Goal: Find specific page/section: Locate a particular part of the current website

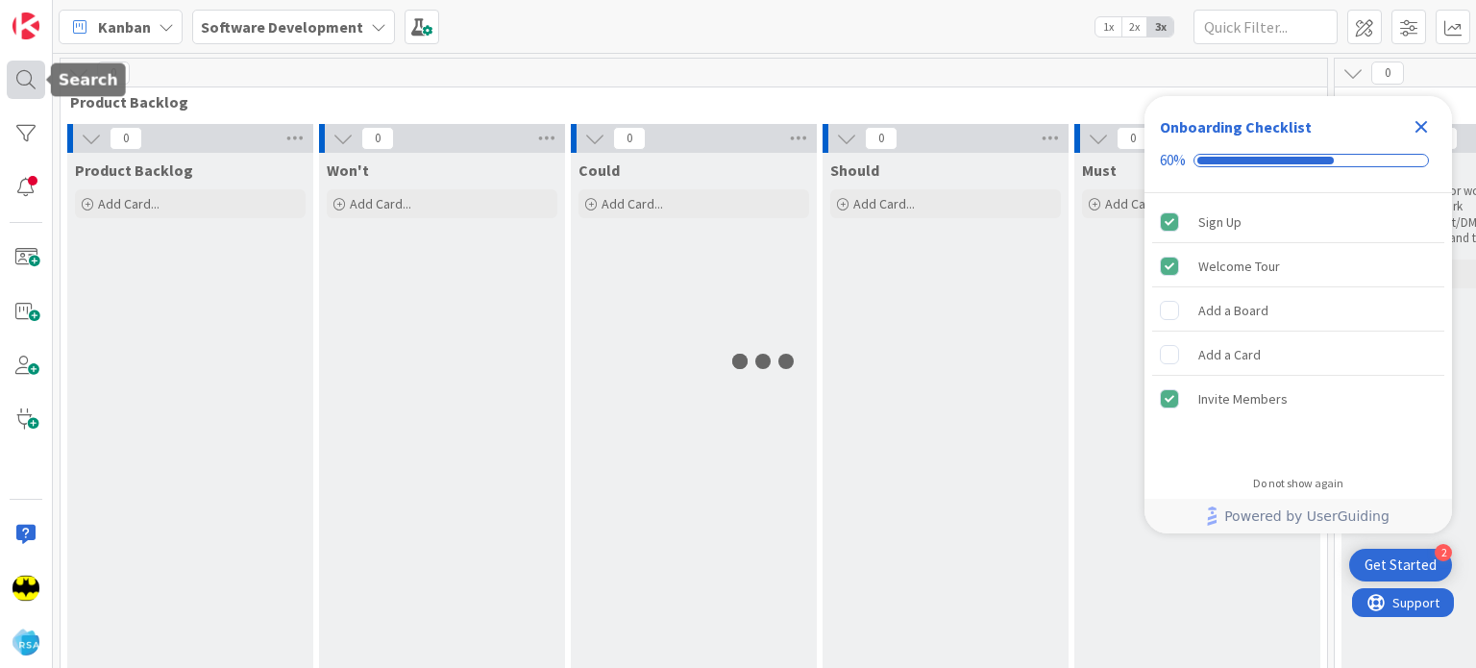
click at [15, 72] on div at bounding box center [26, 80] width 38 height 38
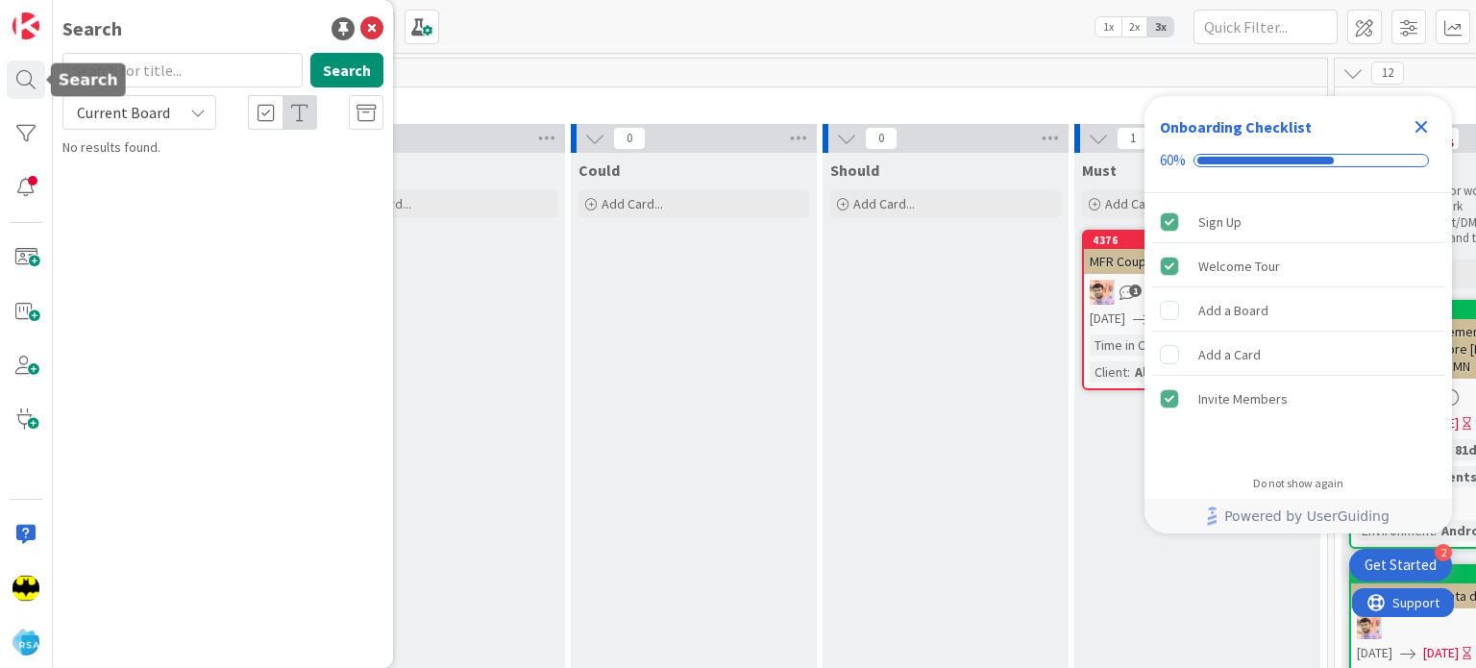
click at [135, 61] on input "text" at bounding box center [182, 70] width 240 height 35
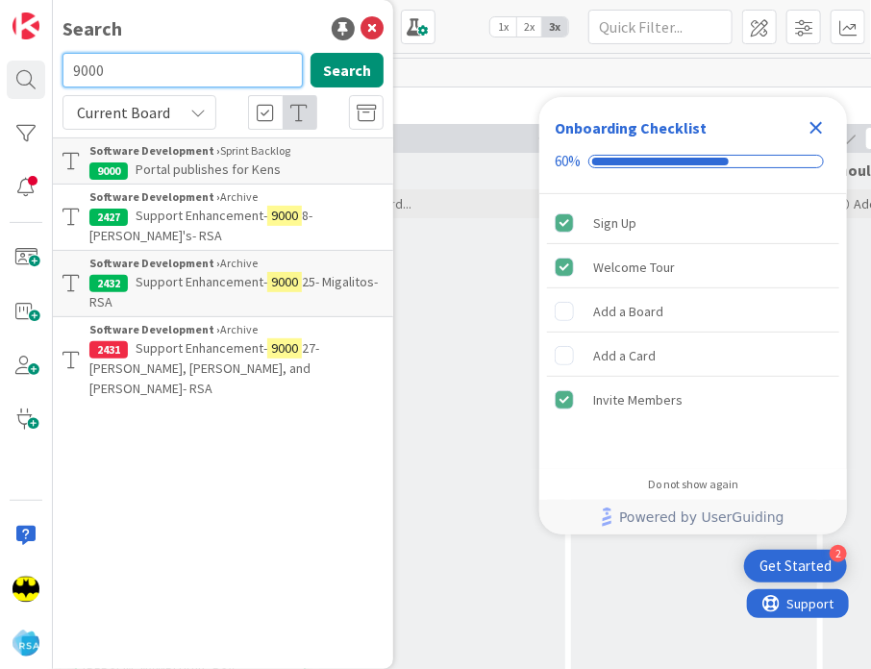
click at [118, 76] on input "9000" at bounding box center [182, 70] width 240 height 35
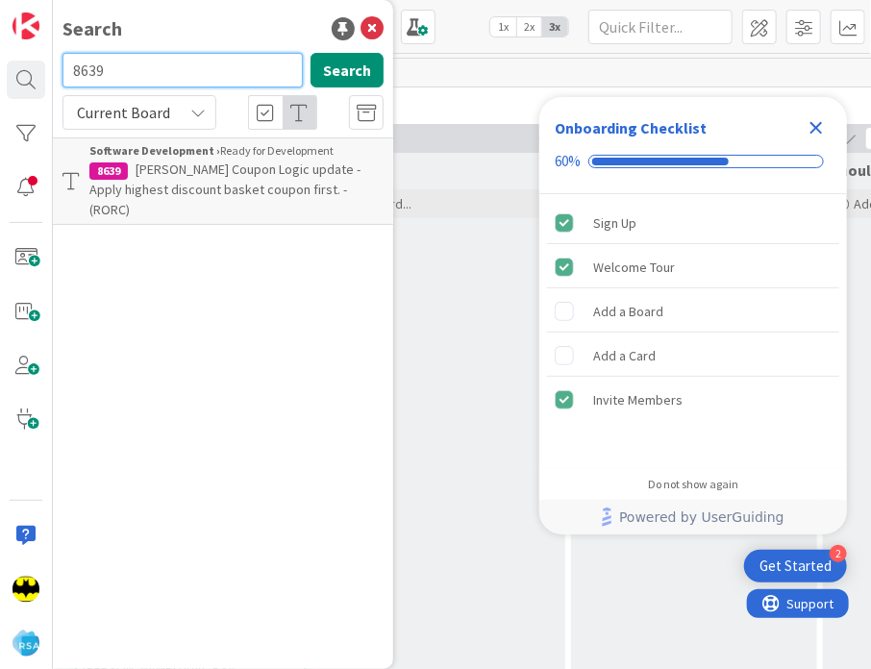
click at [120, 73] on input "8639" at bounding box center [182, 70] width 240 height 35
click at [170, 78] on input "9047" at bounding box center [182, 70] width 240 height 35
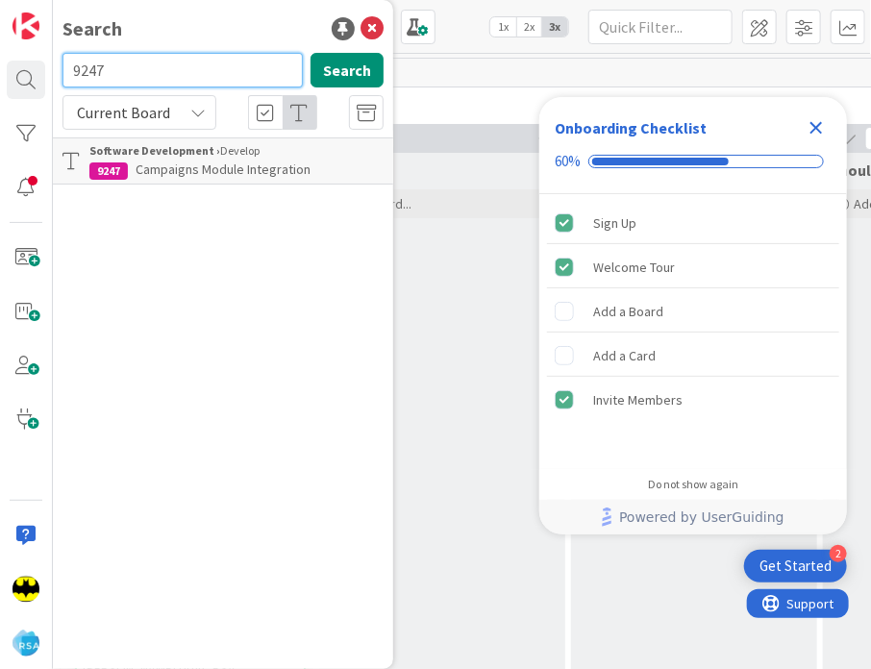
click at [118, 78] on input "9247" at bounding box center [182, 70] width 240 height 35
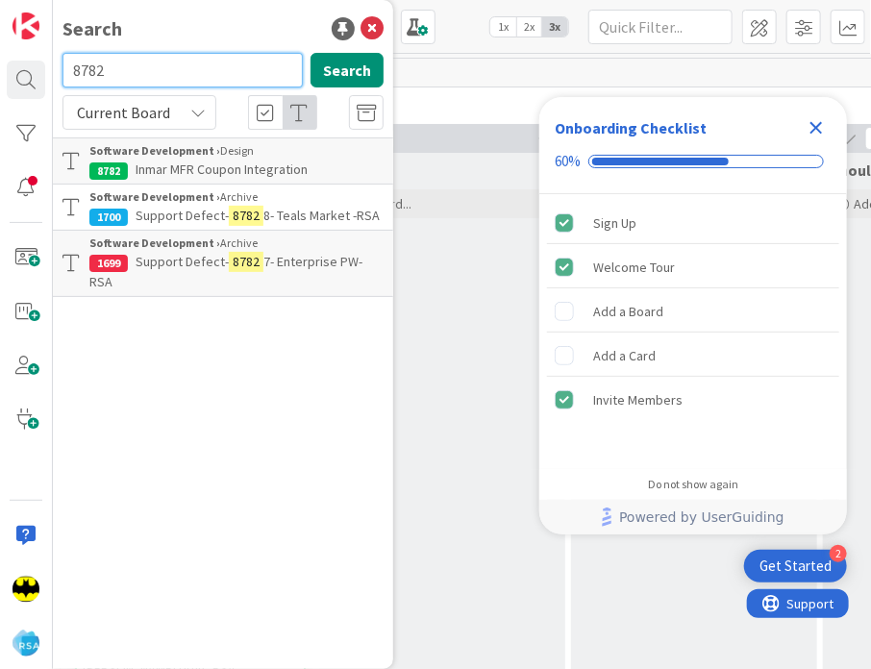
click at [111, 74] on input "8782" at bounding box center [182, 70] width 240 height 35
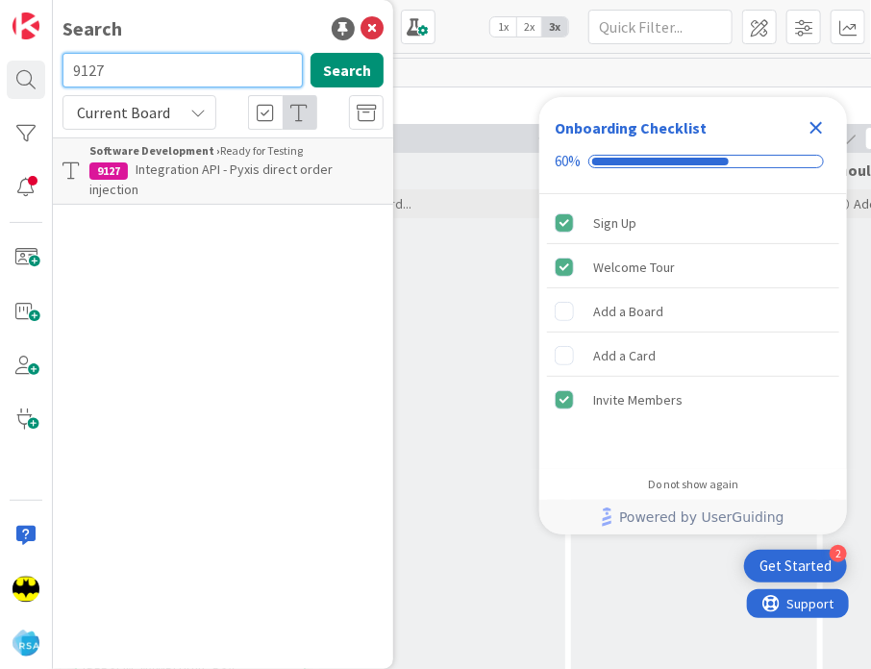
click at [131, 65] on input "9127" at bounding box center [182, 70] width 240 height 35
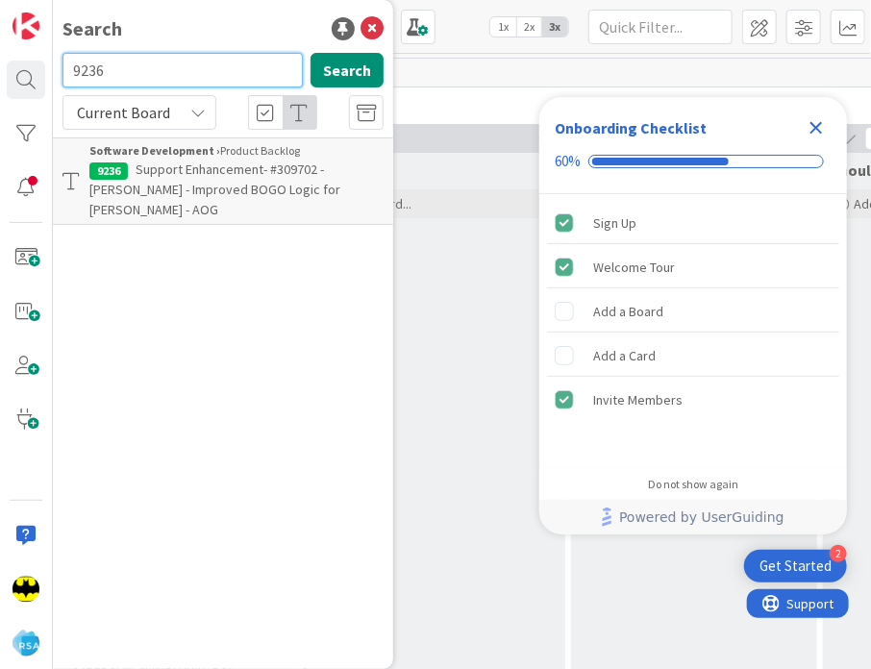
click at [105, 68] on input "9236" at bounding box center [182, 70] width 240 height 35
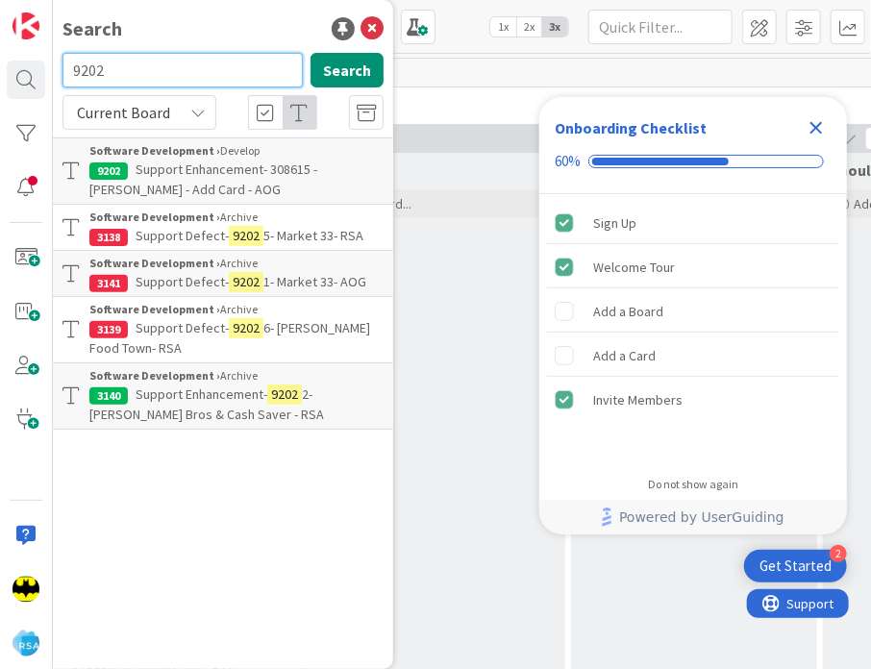
click at [92, 80] on input "9202" at bounding box center [182, 70] width 240 height 35
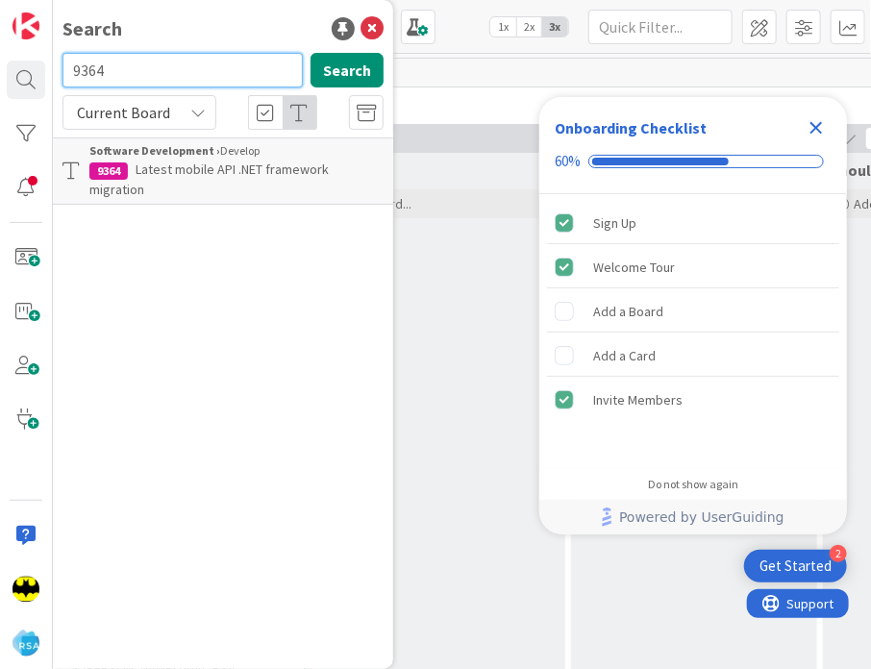
click at [170, 68] on input "9364" at bounding box center [182, 70] width 240 height 35
click at [137, 74] on input "9365" at bounding box center [182, 70] width 240 height 35
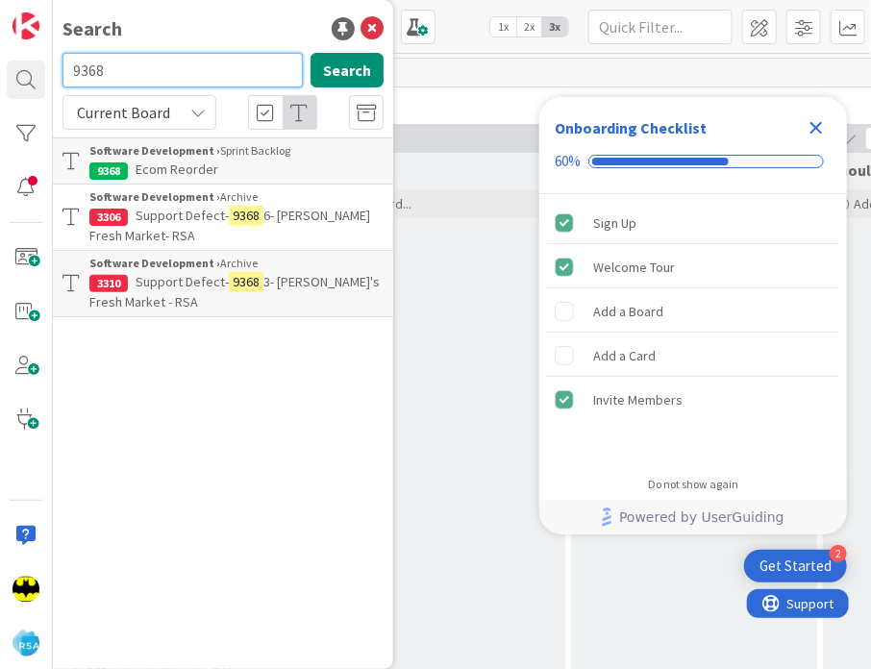
click at [123, 72] on input "9368" at bounding box center [182, 70] width 240 height 35
type input "9365"
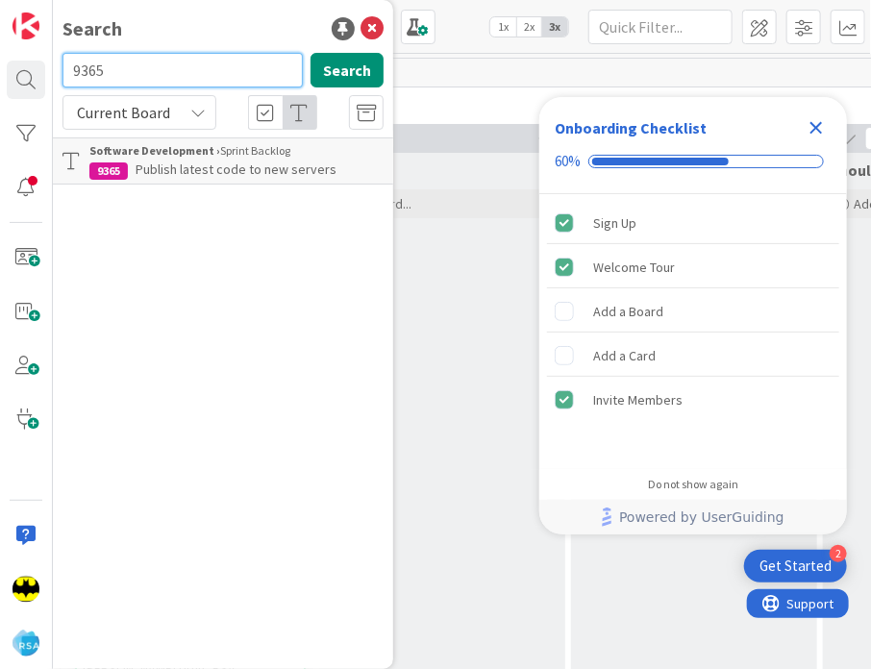
click at [165, 73] on input "9365" at bounding box center [182, 70] width 240 height 35
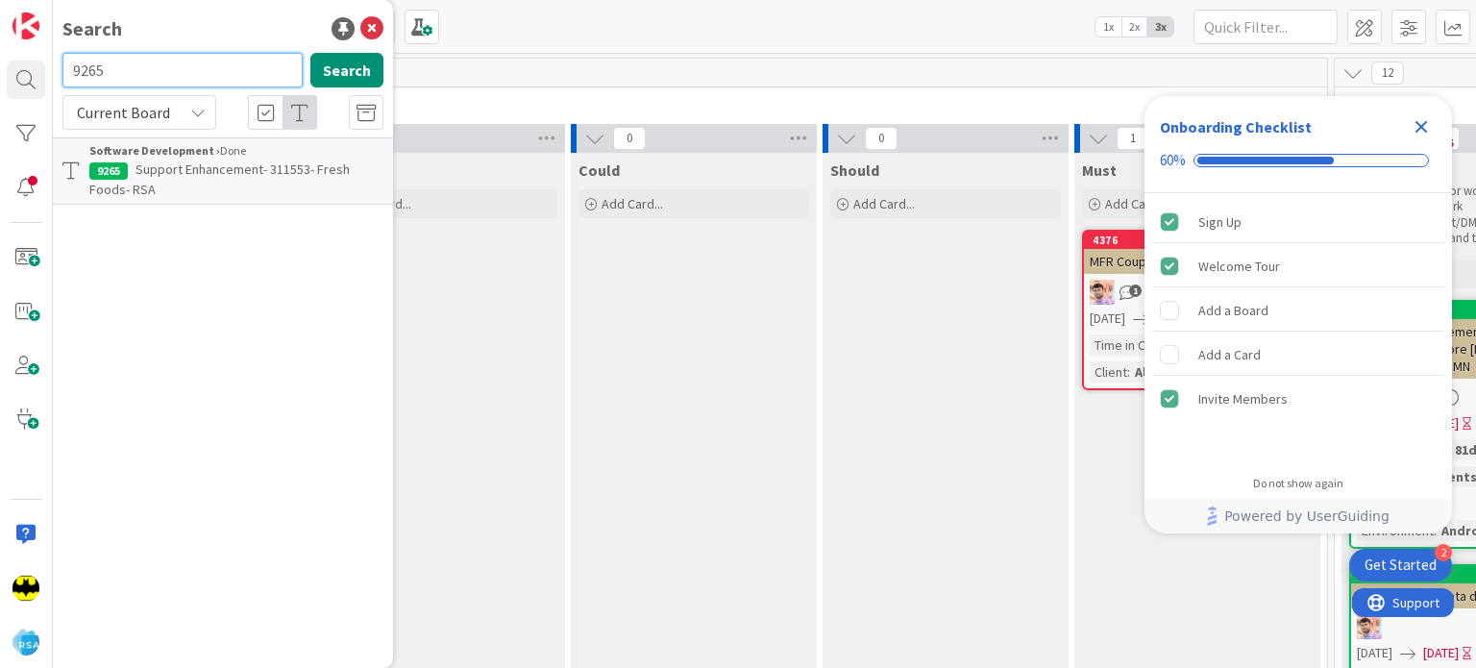
click at [227, 59] on input "9265" at bounding box center [182, 70] width 240 height 35
type input "8915"
click at [107, 86] on input "8915" at bounding box center [182, 70] width 240 height 35
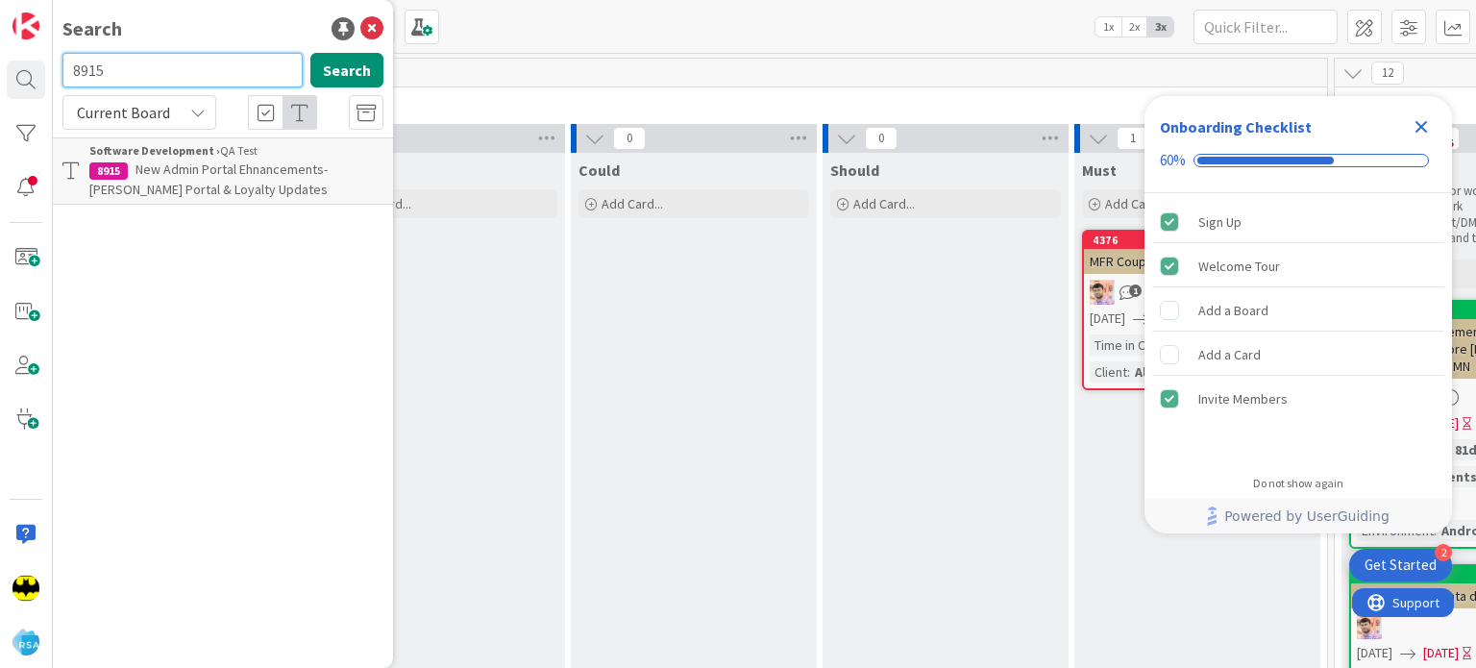
click at [107, 86] on input "8915" at bounding box center [182, 70] width 240 height 35
click at [107, 86] on input "text" at bounding box center [182, 70] width 240 height 35
click at [125, 65] on input "9264" at bounding box center [182, 70] width 240 height 35
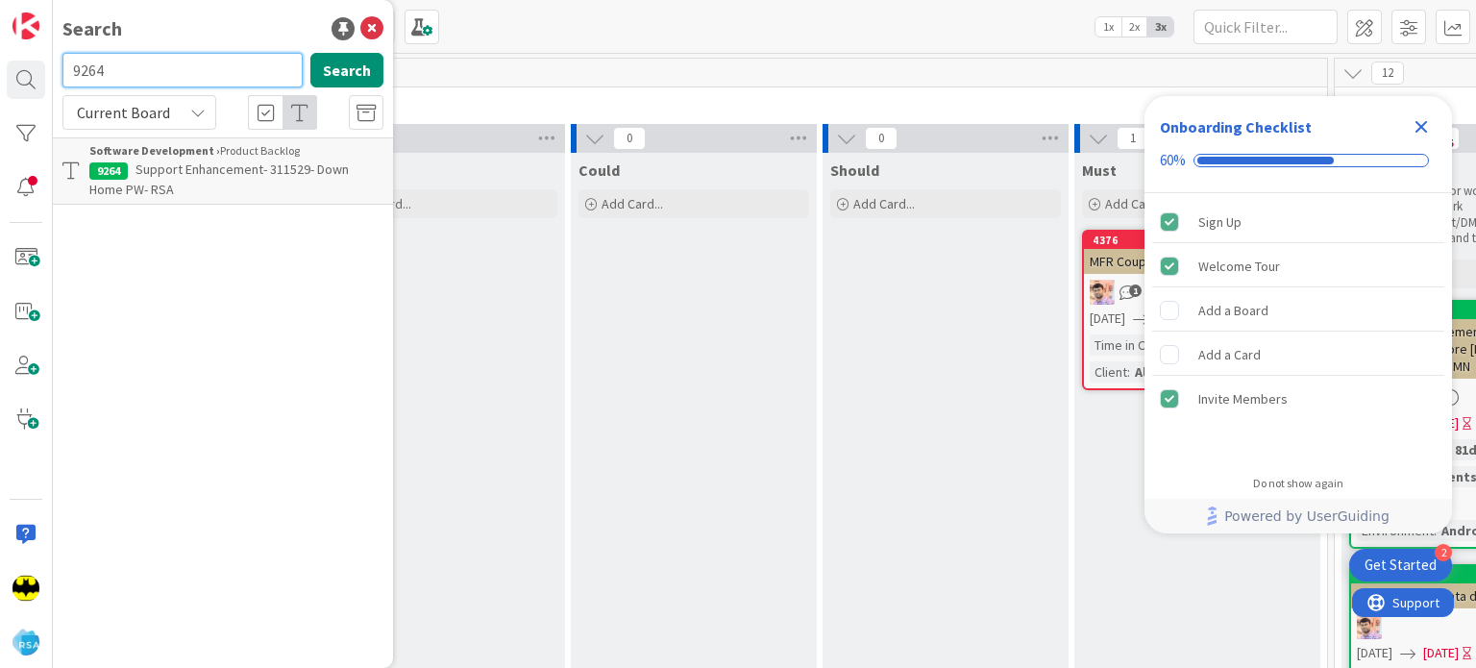
click at [125, 65] on input "9264" at bounding box center [182, 70] width 240 height 35
type input "940"
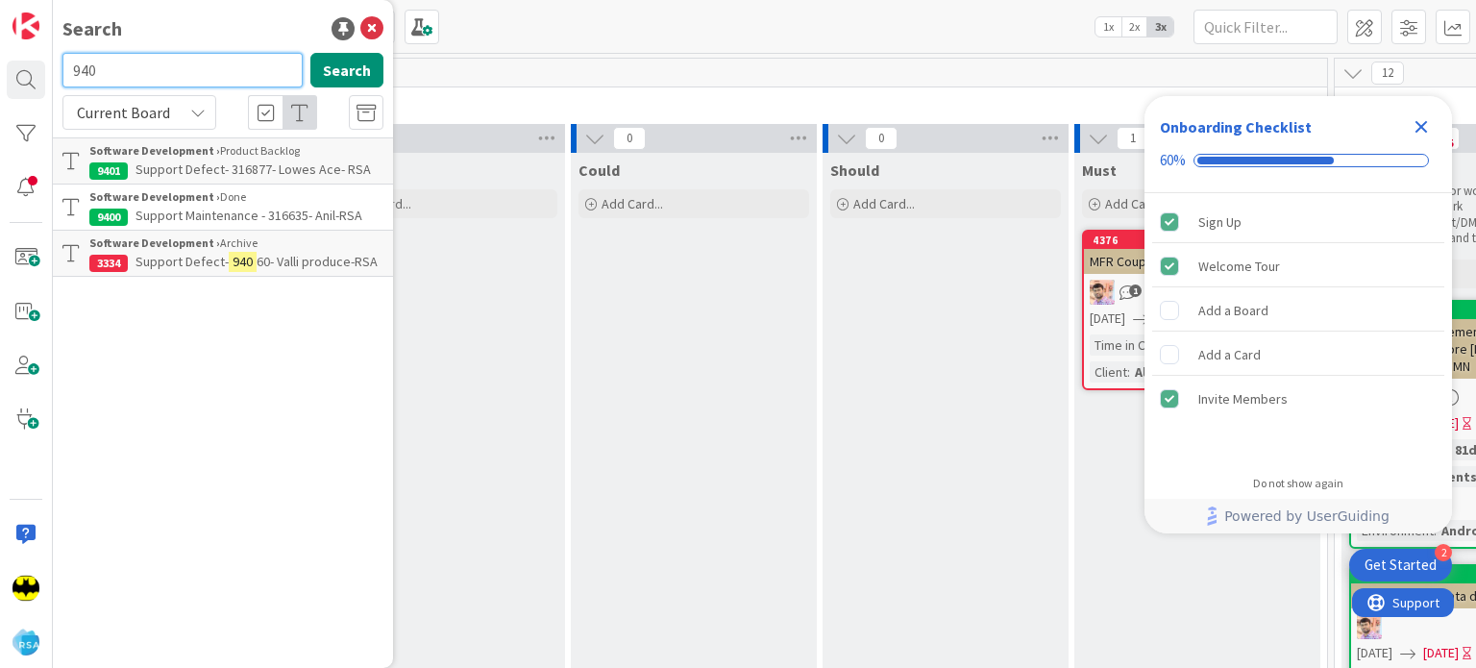
click at [125, 65] on input "940" at bounding box center [182, 70] width 240 height 35
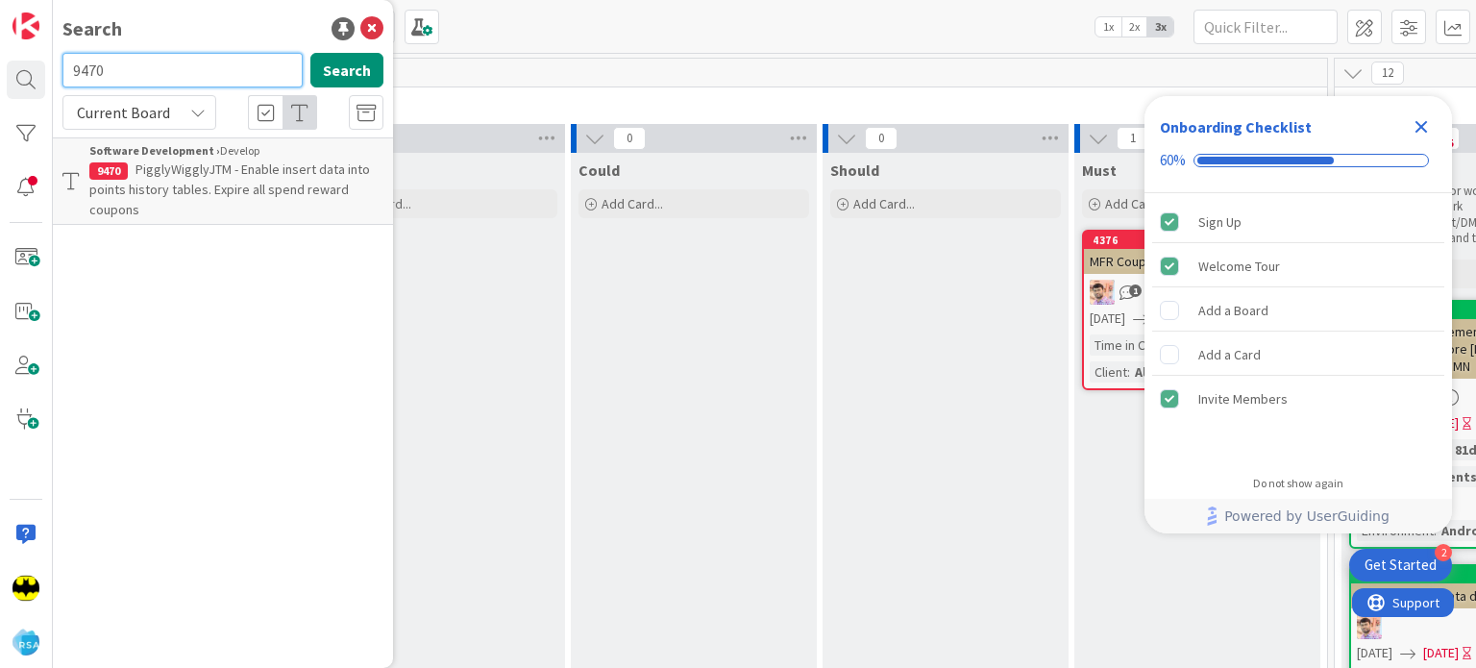
click at [125, 65] on input "9470" at bounding box center [182, 70] width 240 height 35
type input "9471"
click at [184, 80] on input "9471" at bounding box center [182, 70] width 240 height 35
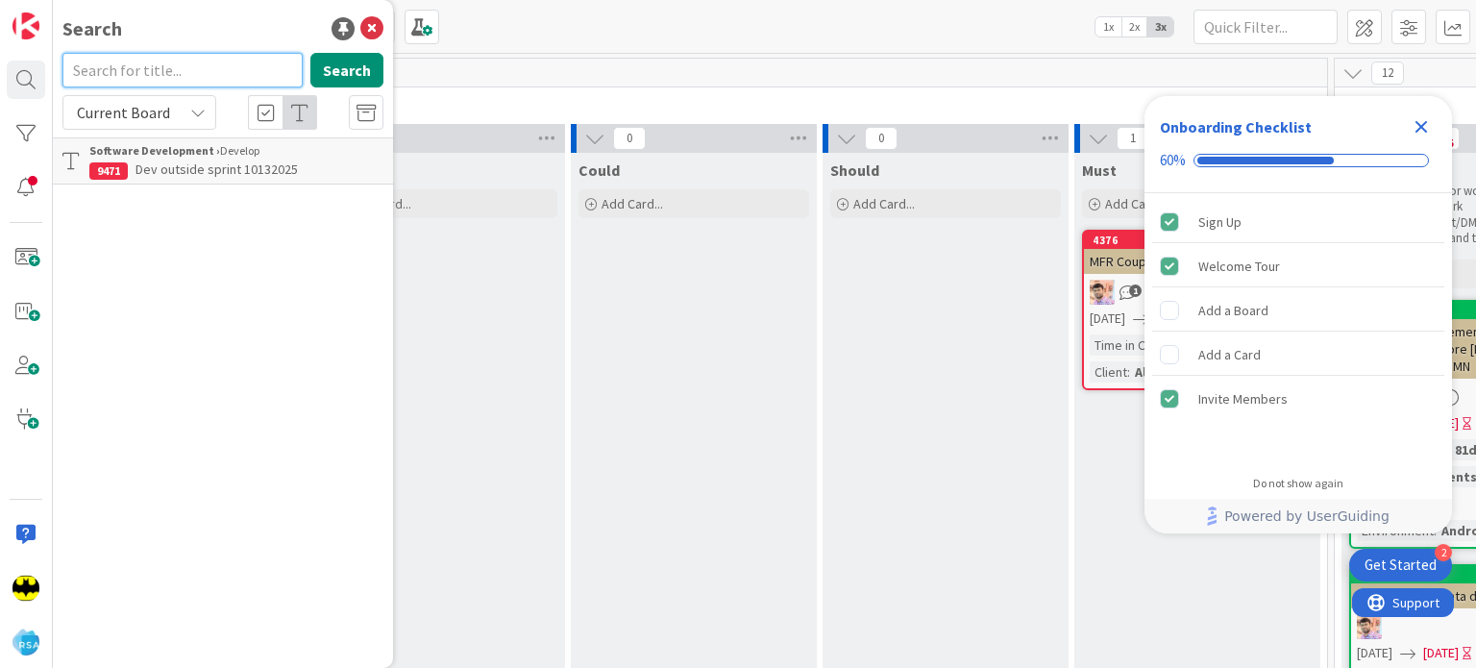
drag, startPoint x: 184, startPoint y: 80, endPoint x: 193, endPoint y: 132, distance: 52.6
click at [193, 132] on div "Search Current Board Software Development › Develop 9471 Dev outside sprint 101…" at bounding box center [222, 119] width 321 height 132
click at [148, 61] on input "text" at bounding box center [182, 70] width 240 height 35
click at [154, 59] on input "8651" at bounding box center [182, 70] width 240 height 35
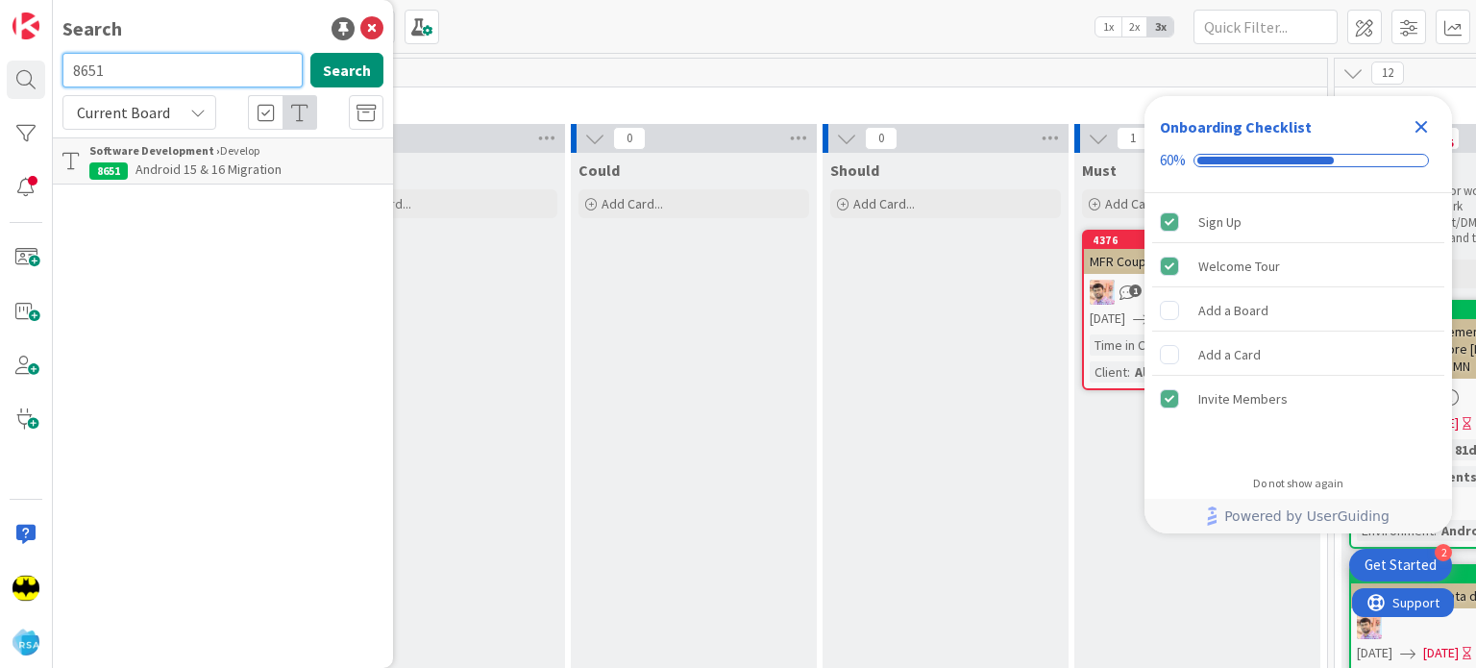
click at [154, 59] on input "8651" at bounding box center [182, 70] width 240 height 35
type input "9120"
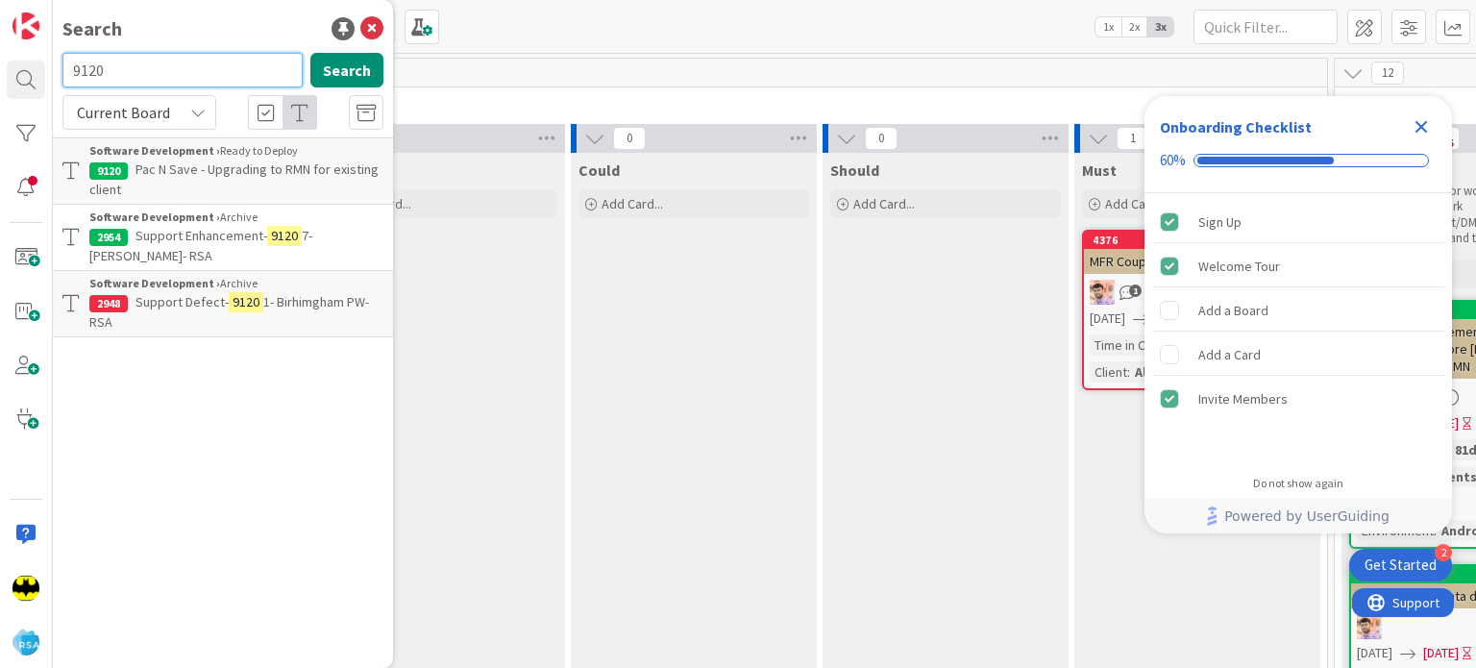
click at [154, 59] on input "9120" at bounding box center [182, 70] width 240 height 35
click at [142, 49] on div "Search Search Current Board Software Development › Ready to Deploy 9120 Pac N S…" at bounding box center [223, 334] width 340 height 668
click at [182, 77] on input "text" at bounding box center [182, 70] width 240 height 35
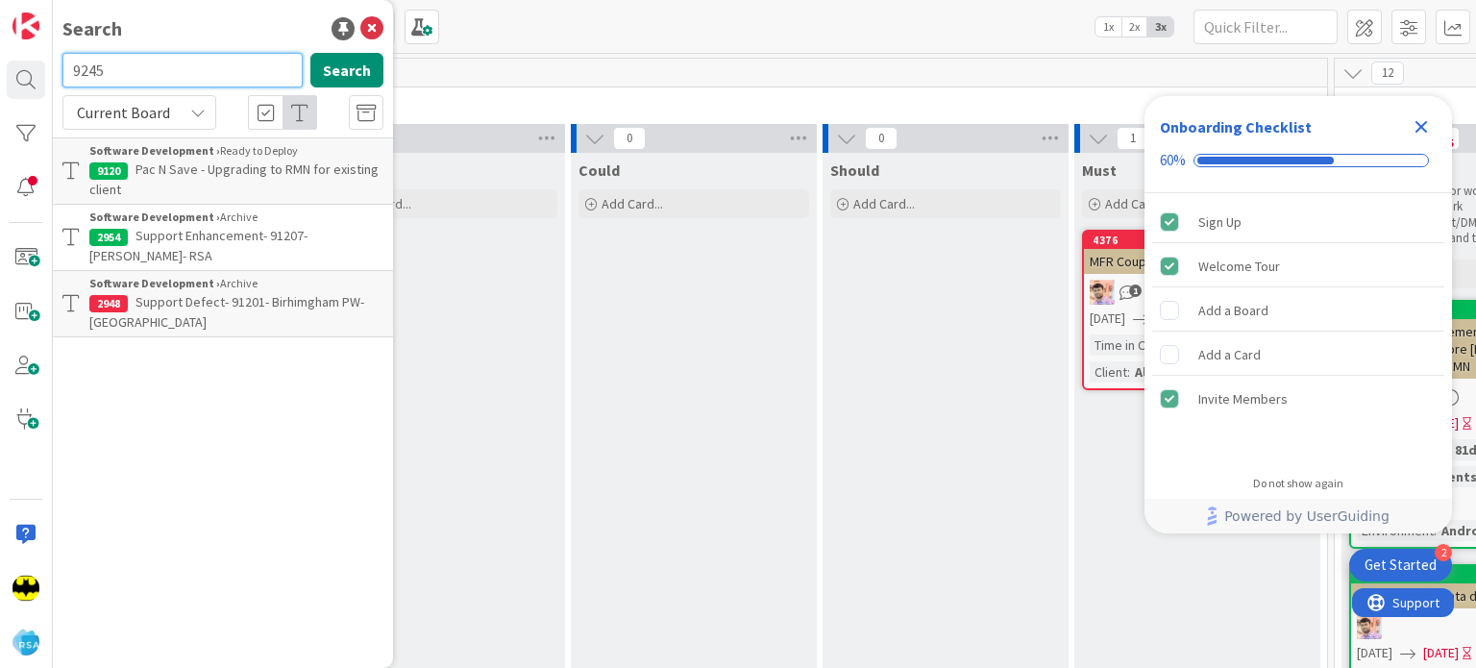
type input "9245"
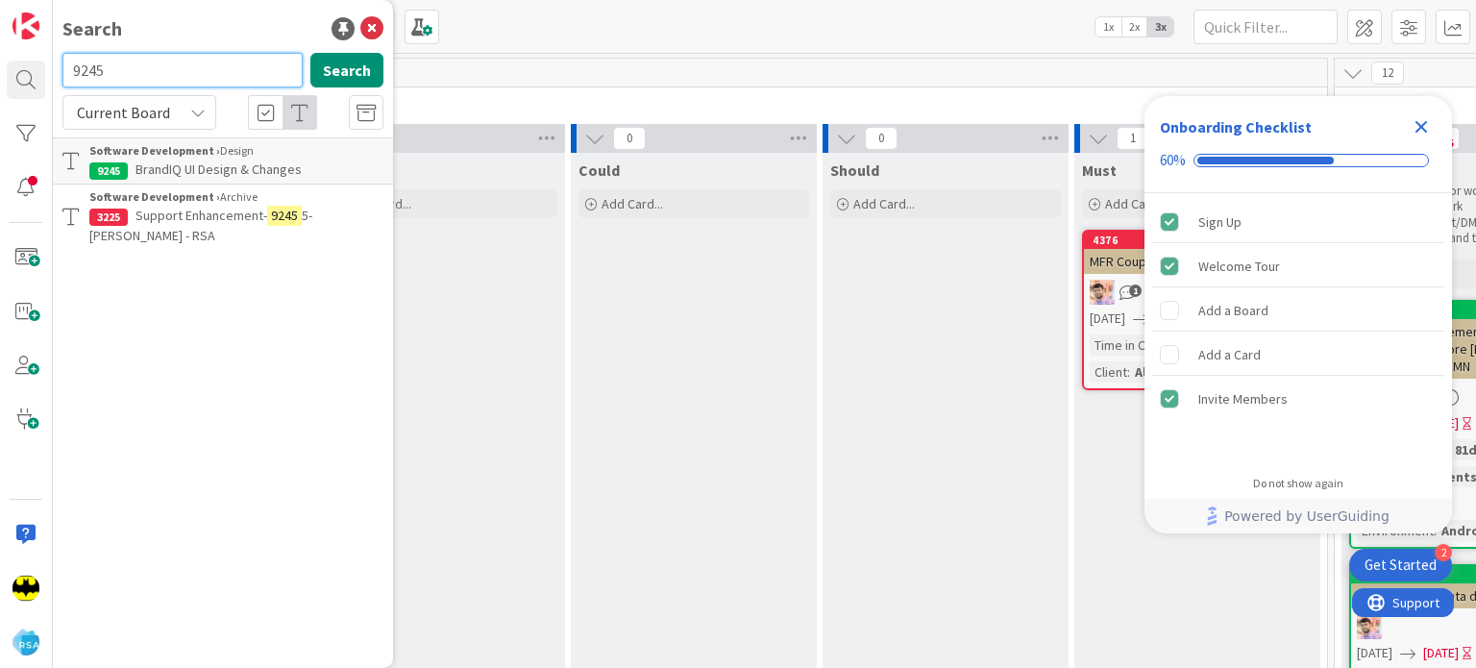
click at [182, 77] on input "9245" at bounding box center [182, 70] width 240 height 35
drag, startPoint x: 202, startPoint y: 93, endPoint x: 192, endPoint y: 66, distance: 28.6
click at [192, 66] on div "Search" at bounding box center [223, 74] width 344 height 42
click at [192, 66] on input "text" at bounding box center [182, 70] width 240 height 35
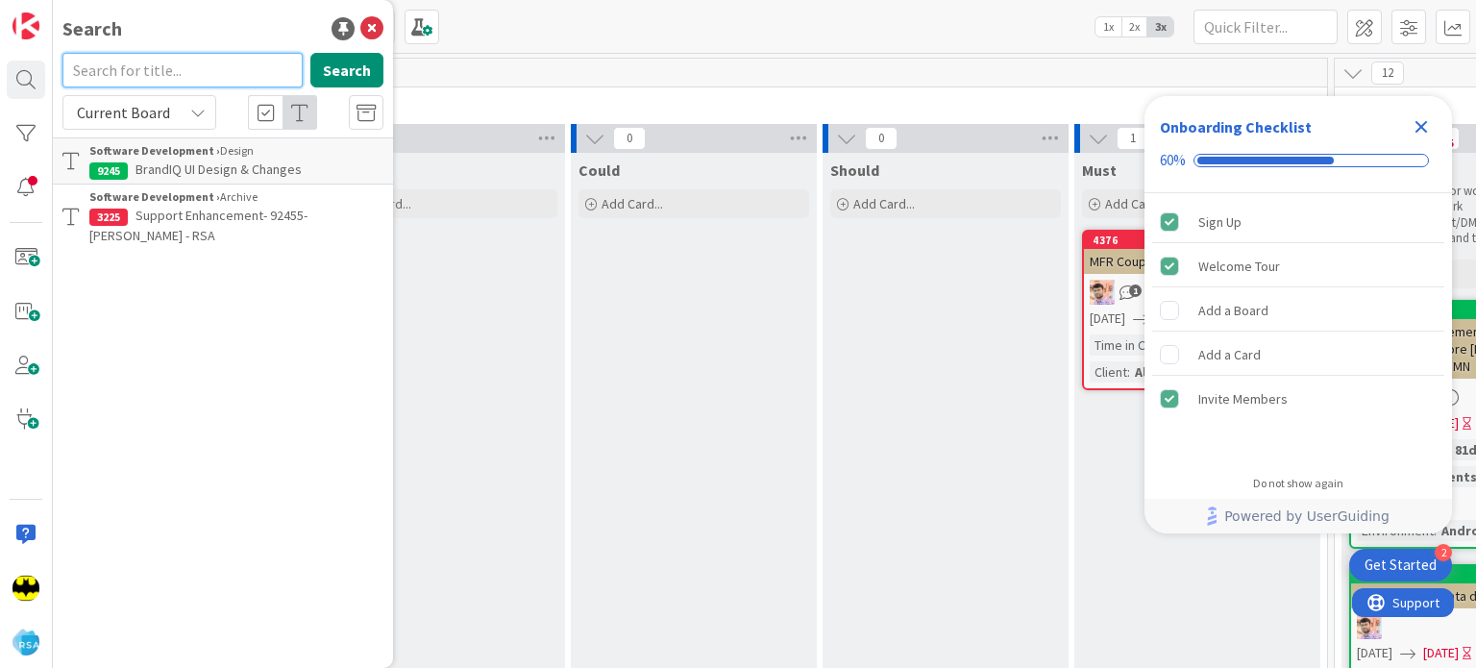
click at [192, 66] on input "text" at bounding box center [182, 70] width 240 height 35
click at [207, 37] on div "Search" at bounding box center [222, 28] width 321 height 29
click at [226, 61] on input "text" at bounding box center [182, 70] width 240 height 35
type input "9127"
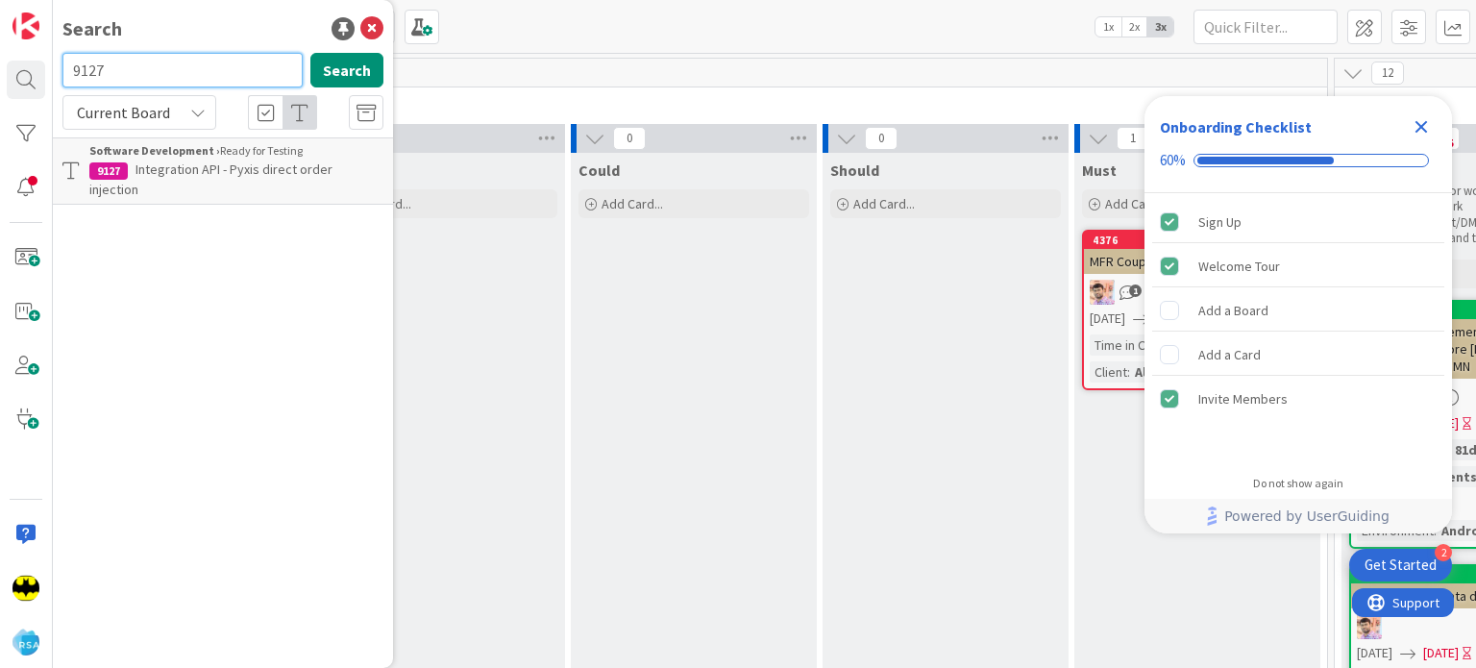
click at [226, 61] on input "9127" at bounding box center [182, 70] width 240 height 35
click at [226, 61] on input "text" at bounding box center [182, 70] width 240 height 35
click at [1414, 122] on icon "Close Checklist" at bounding box center [1421, 126] width 23 height 23
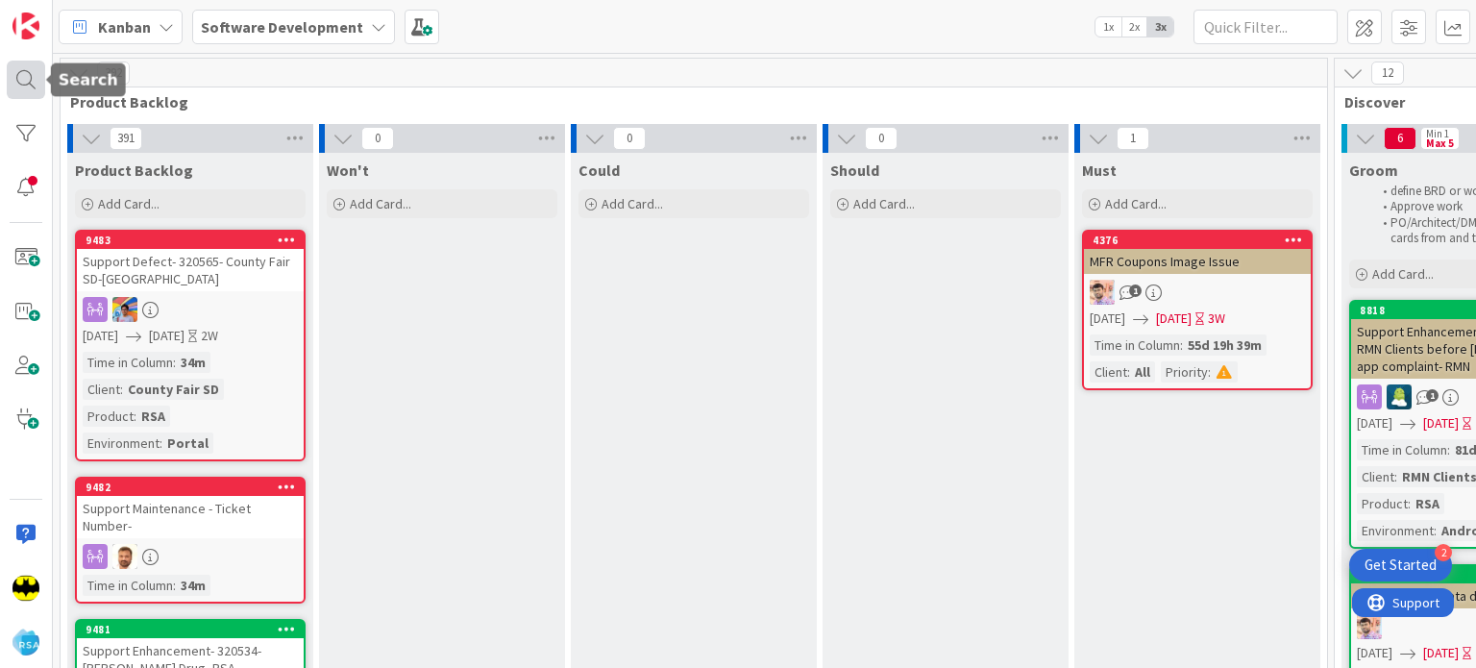
drag, startPoint x: 0, startPoint y: 87, endPoint x: 14, endPoint y: 79, distance: 16.8
click at [14, 79] on div at bounding box center [26, 334] width 53 height 668
click at [14, 79] on div at bounding box center [26, 80] width 38 height 38
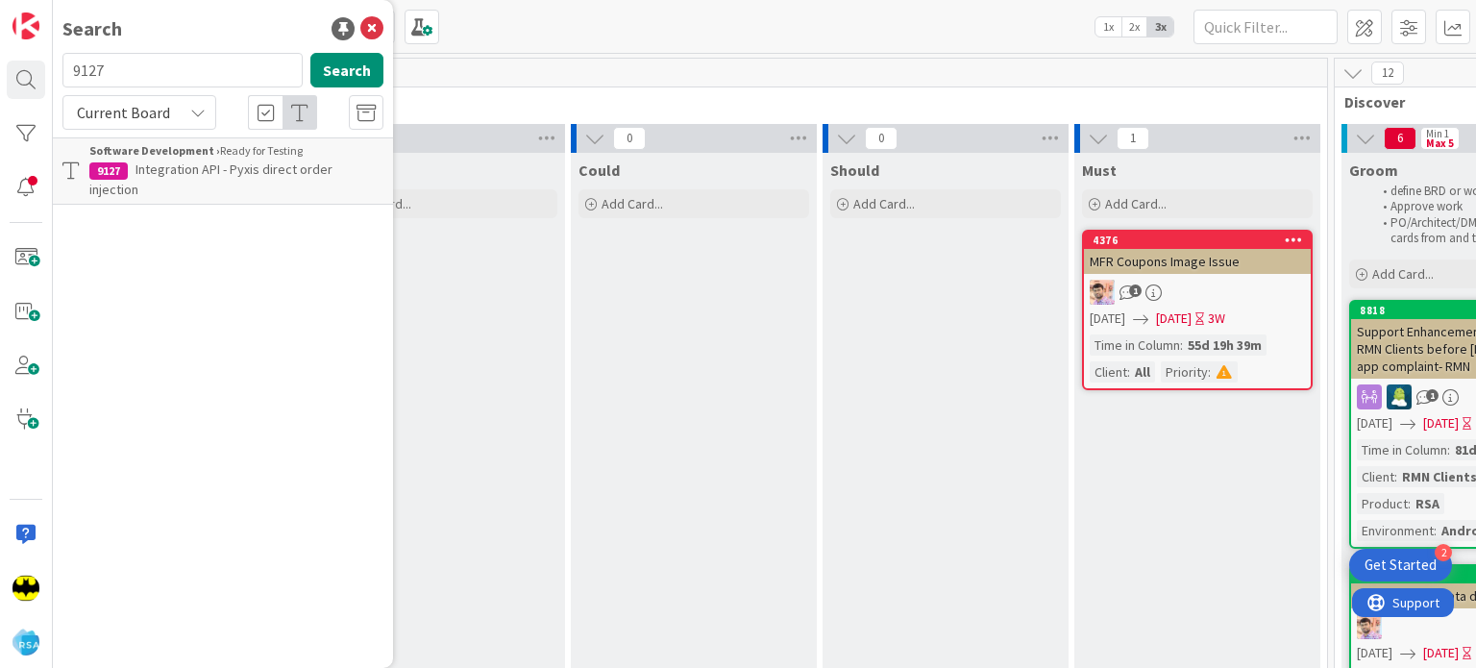
click at [141, 72] on input "9127" at bounding box center [182, 70] width 240 height 35
click at [171, 40] on div "Search" at bounding box center [222, 28] width 321 height 29
click at [178, 26] on div "Search" at bounding box center [222, 28] width 321 height 29
click at [206, 67] on input "text" at bounding box center [182, 70] width 240 height 35
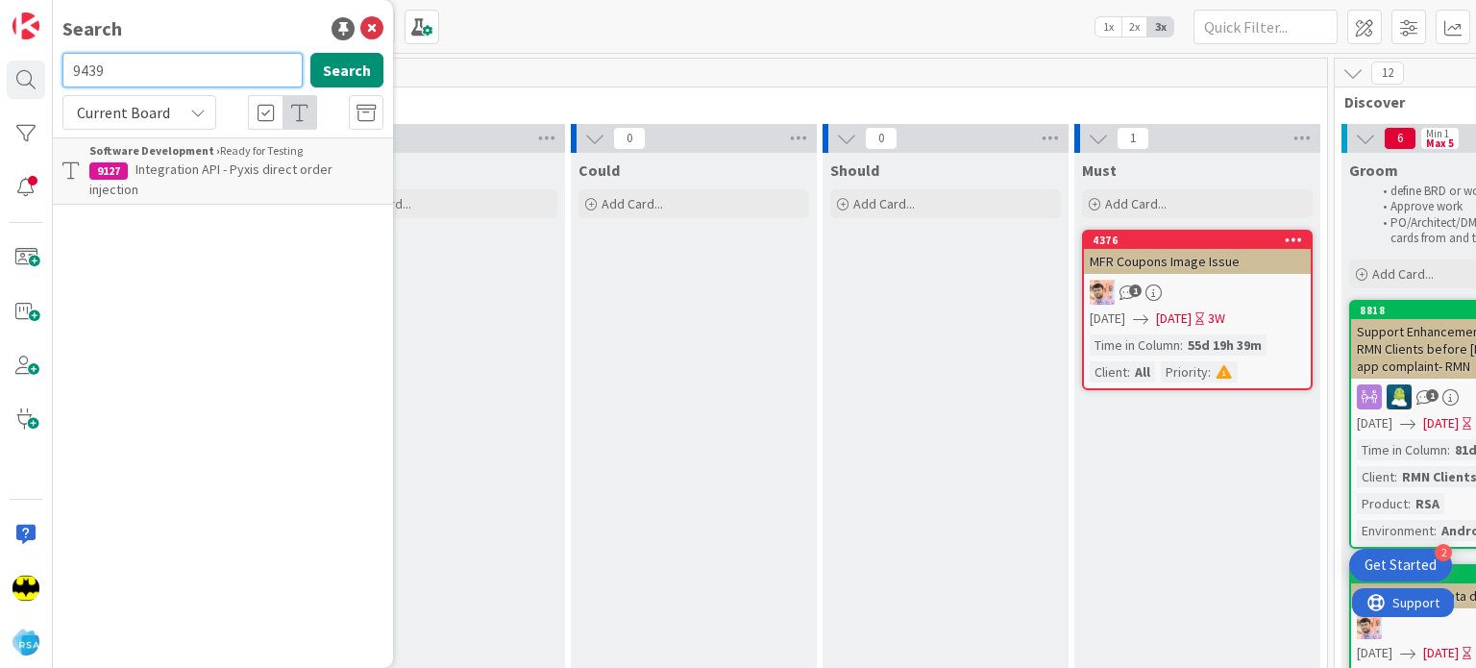
type input "9439"
click at [206, 67] on input "9439" at bounding box center [182, 70] width 240 height 35
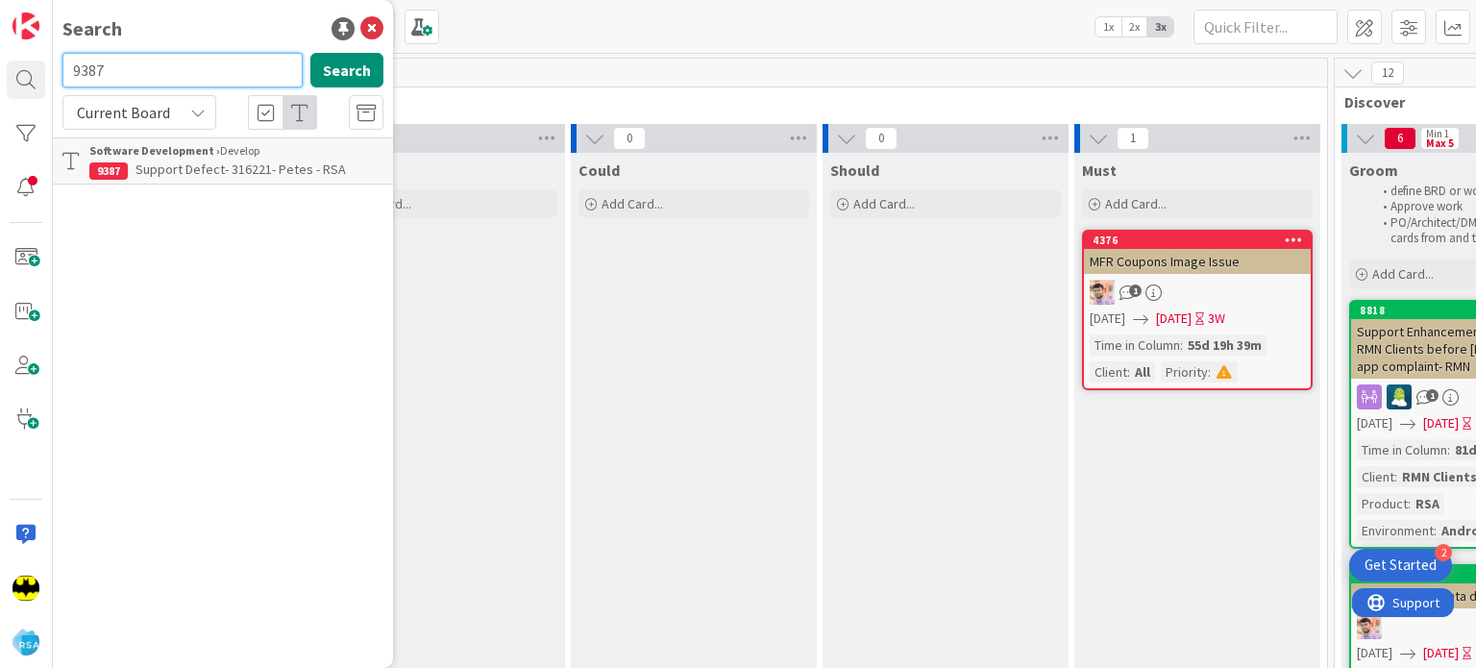
click at [206, 67] on input "9387" at bounding box center [182, 70] width 240 height 35
type input "9459"
click at [206, 67] on input "9459" at bounding box center [182, 70] width 240 height 35
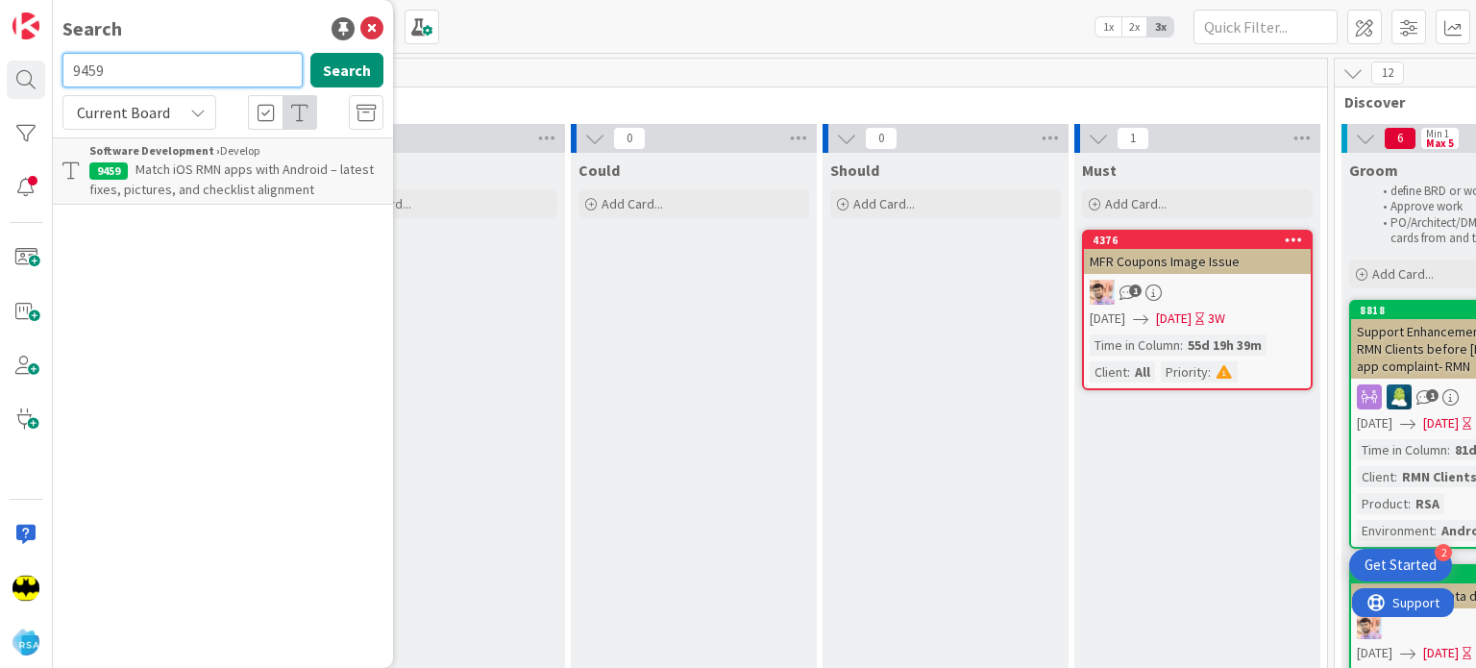
click at [206, 67] on input "9459" at bounding box center [182, 70] width 240 height 35
click at [231, 24] on div "Search" at bounding box center [222, 28] width 321 height 29
click at [205, 61] on input "text" at bounding box center [182, 70] width 240 height 35
type input "9187"
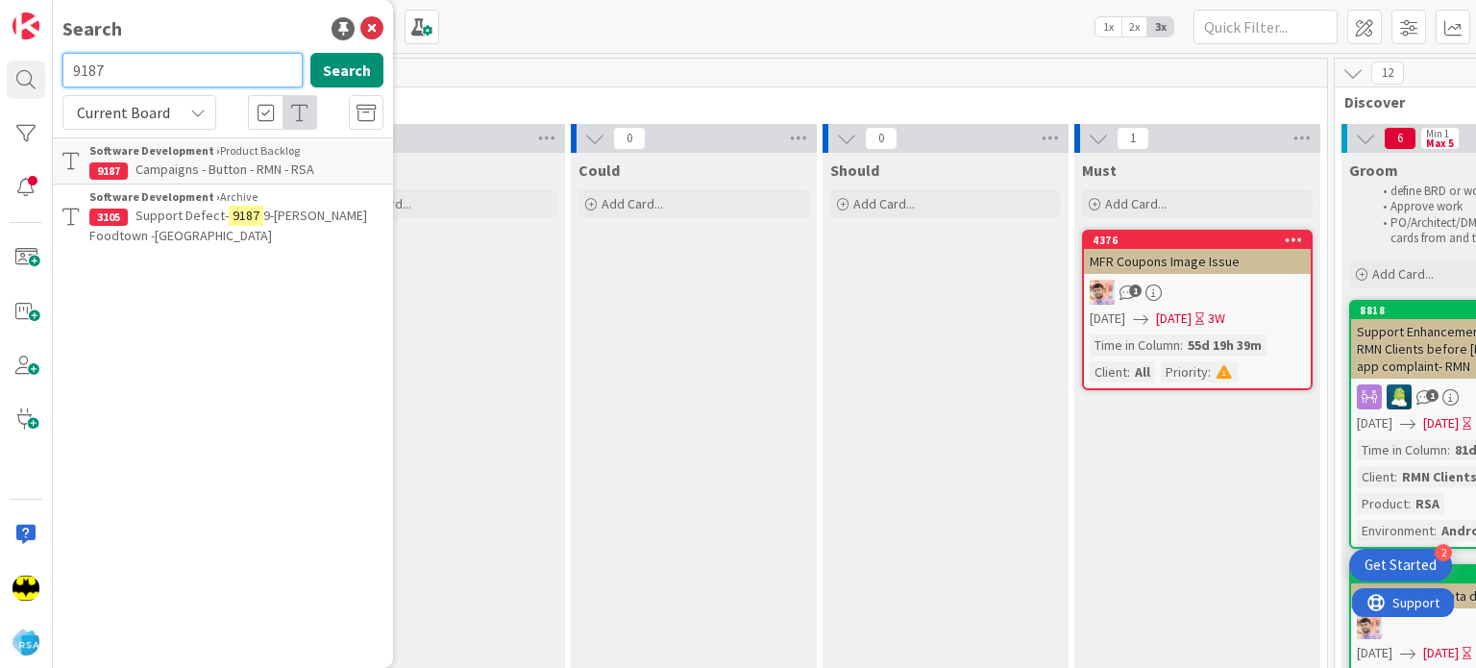
click at [205, 61] on input "9187" at bounding box center [182, 70] width 240 height 35
click at [216, 22] on div "Search" at bounding box center [222, 28] width 321 height 29
click at [209, 61] on input "text" at bounding box center [182, 70] width 240 height 35
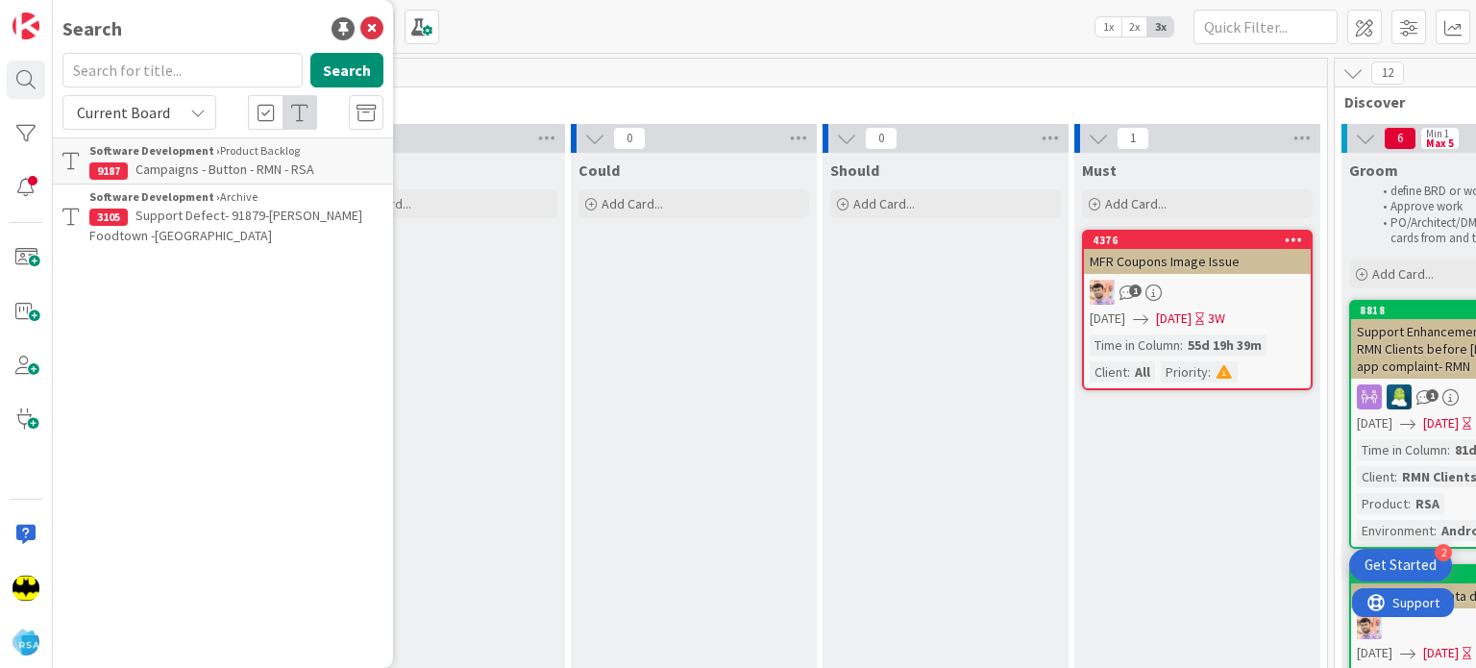
click at [219, 37] on div "Search" at bounding box center [222, 28] width 321 height 29
click at [197, 70] on input "text" at bounding box center [182, 70] width 240 height 35
type input "9120"
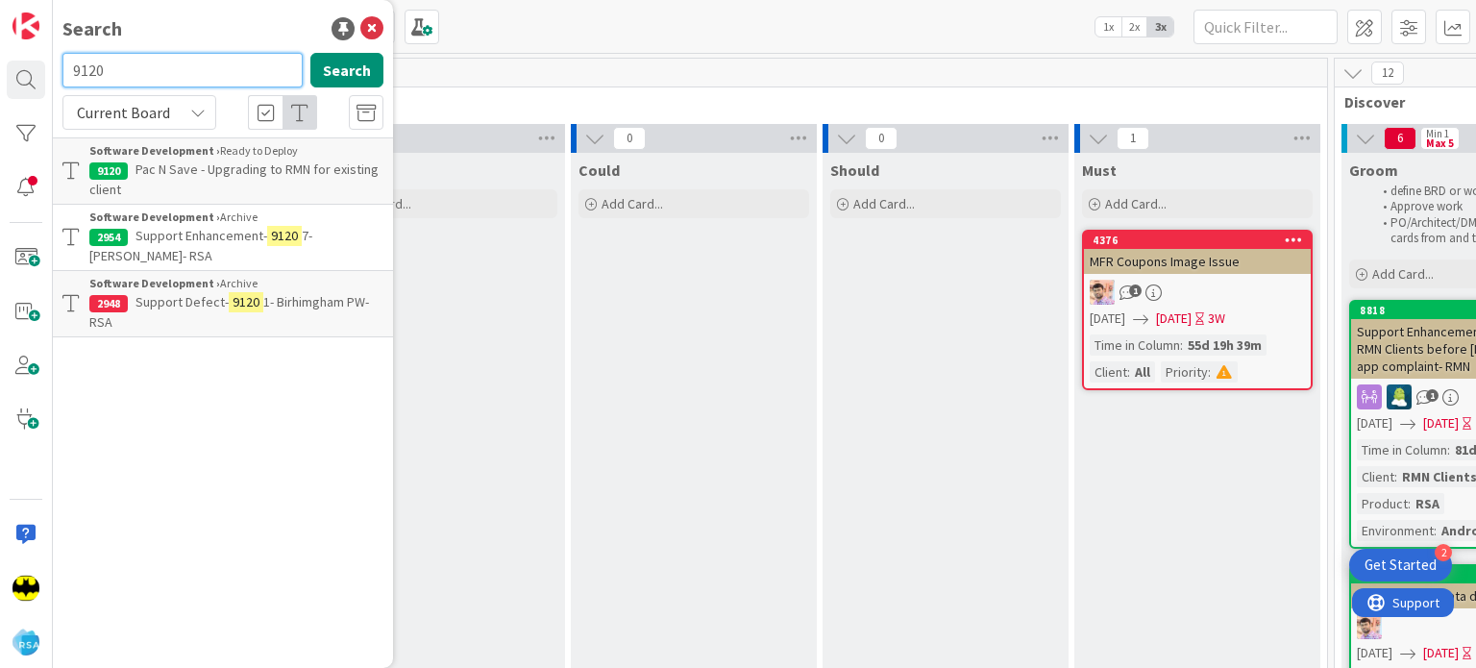
click at [197, 70] on input "9120" at bounding box center [182, 70] width 240 height 35
type input "8651"
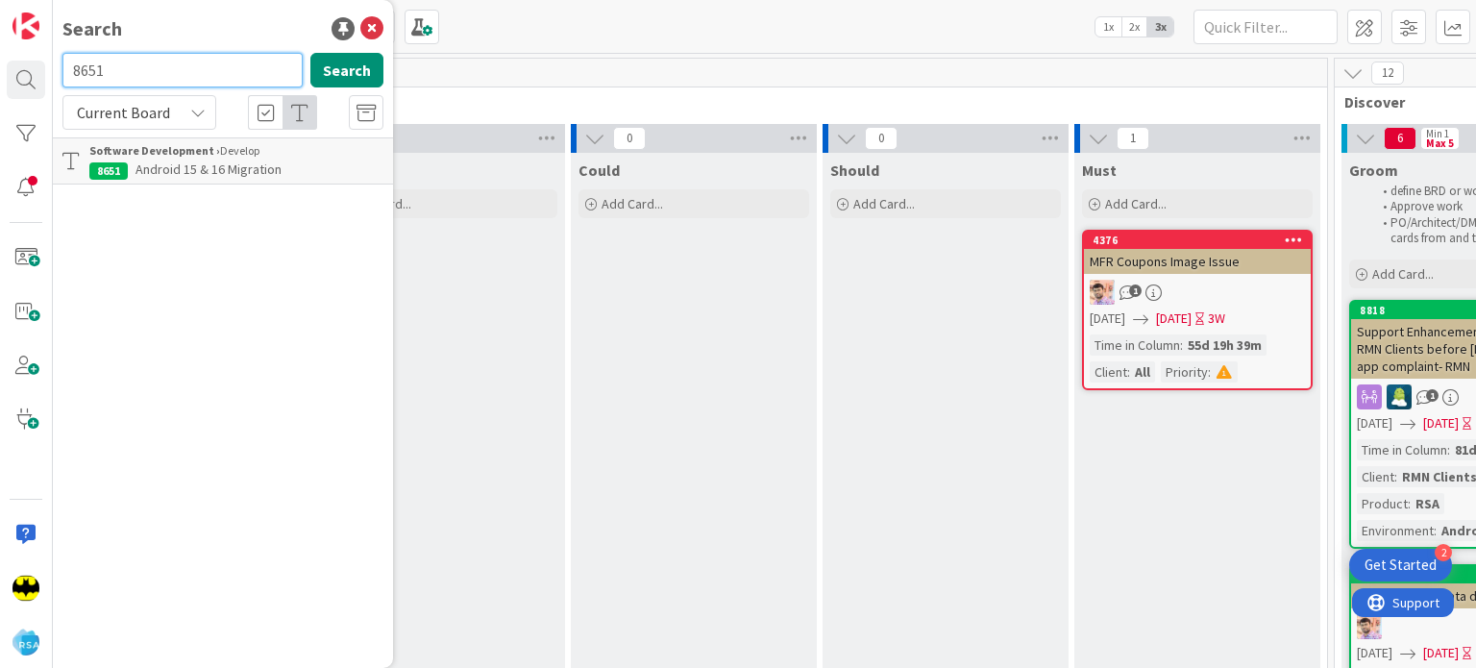
click at [197, 70] on input "8651" at bounding box center [182, 70] width 240 height 35
click at [110, 64] on input "text" at bounding box center [182, 70] width 240 height 35
type input "9403"
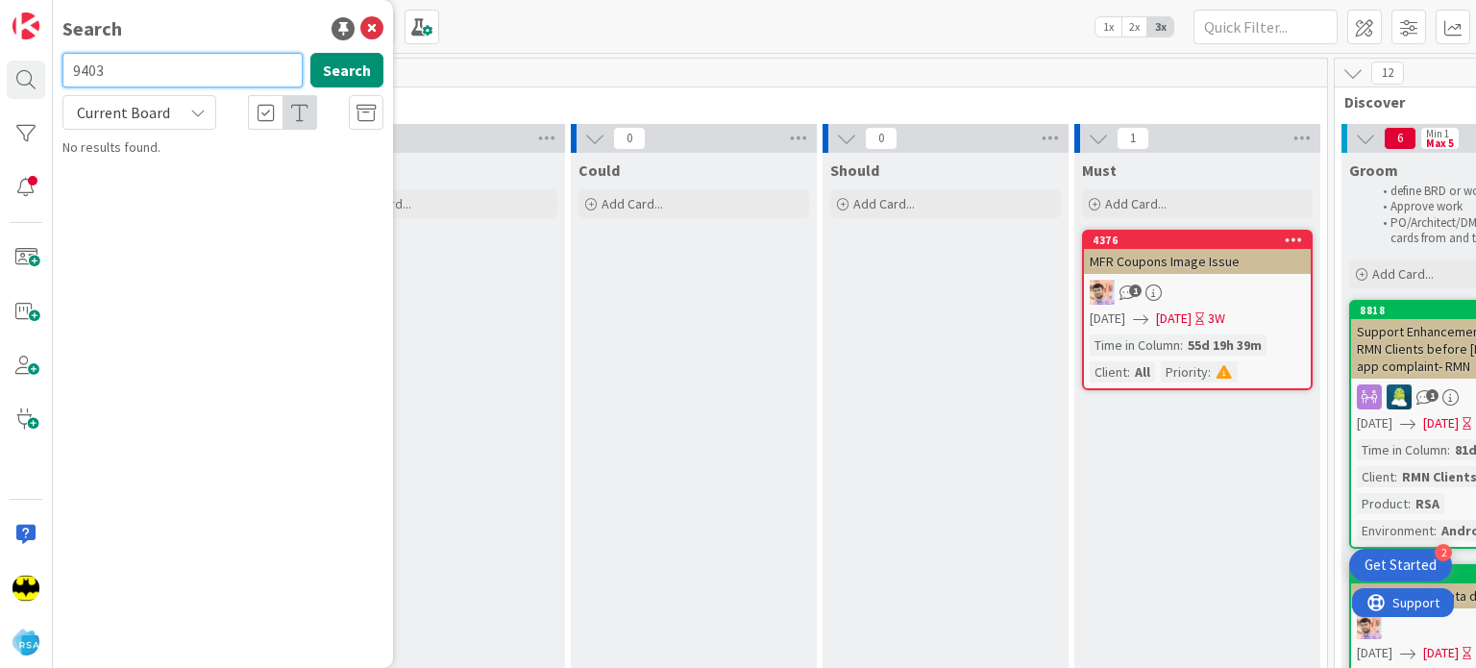
click at [154, 76] on input "9403" at bounding box center [182, 70] width 240 height 35
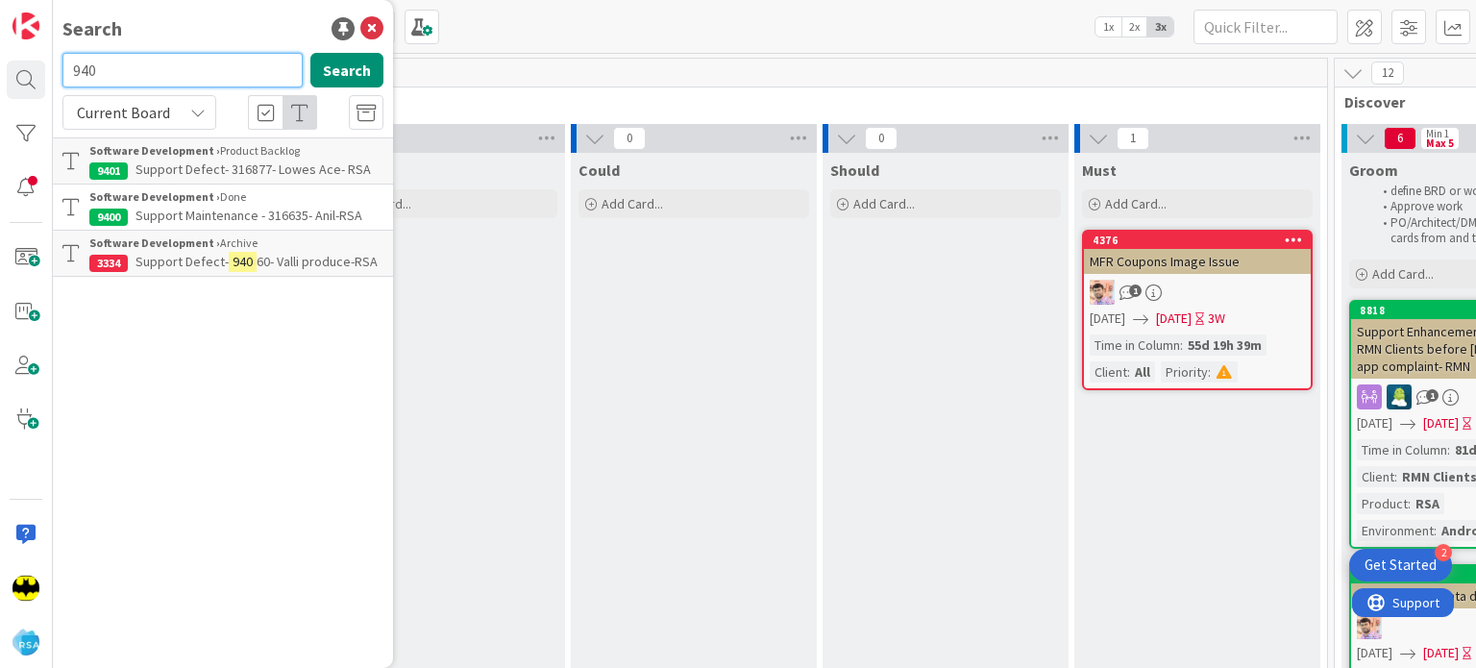
click at [246, 77] on input "940" at bounding box center [182, 70] width 240 height 35
type input "9403"
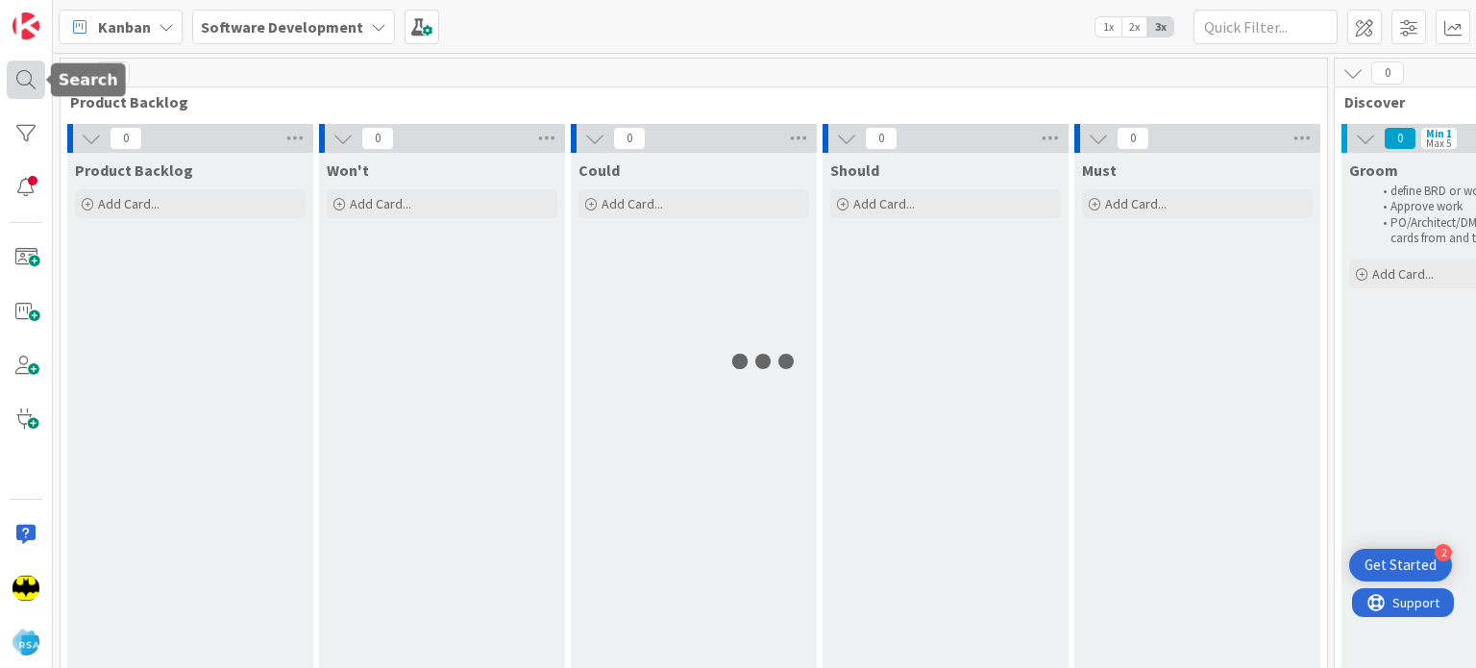
click at [22, 90] on div at bounding box center [26, 80] width 38 height 38
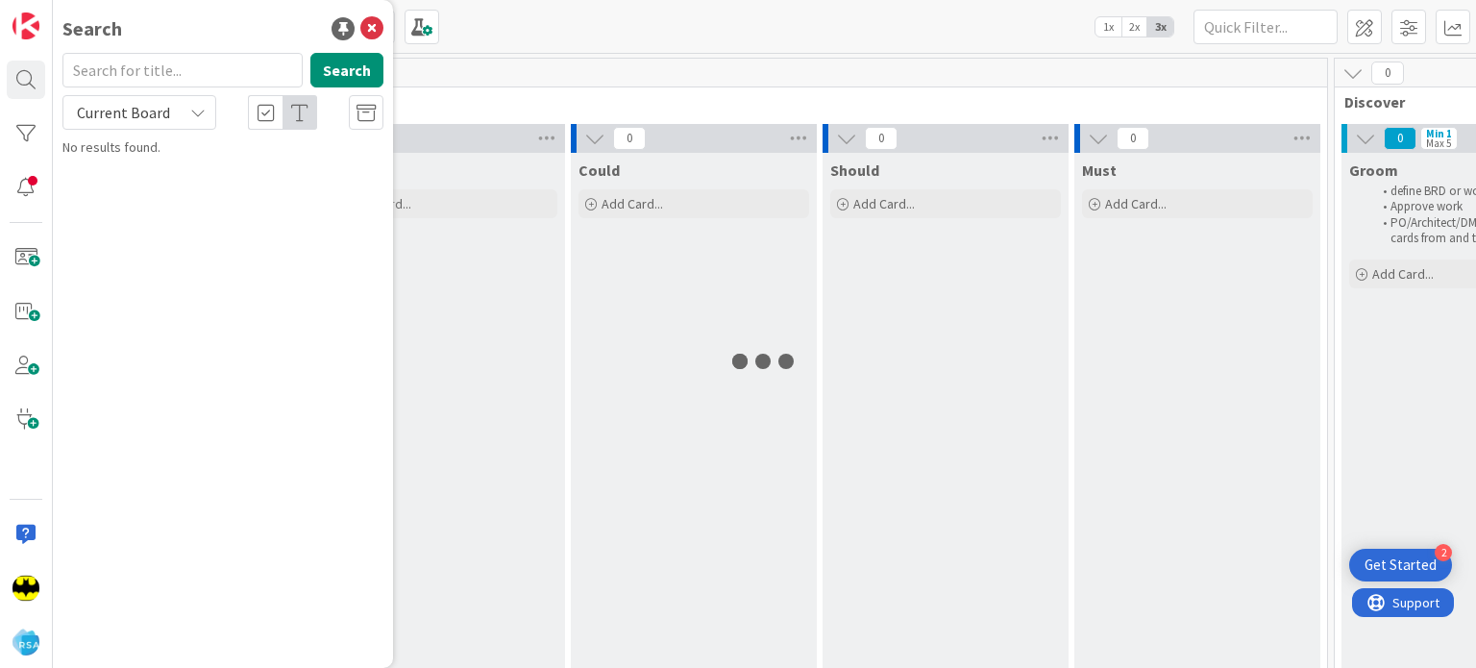
click at [156, 74] on input "text" at bounding box center [182, 70] width 240 height 35
type input "Cut sky bank"
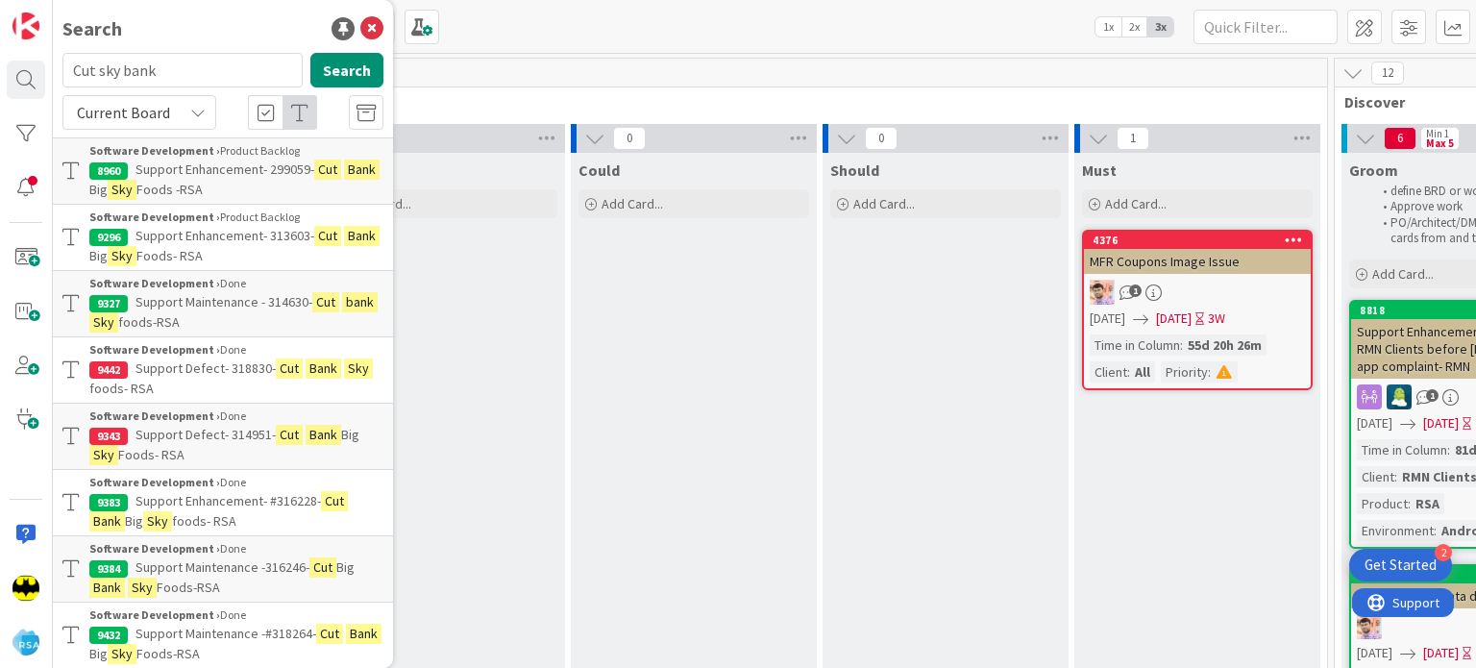
click at [203, 184] on span "Foods -RSA" at bounding box center [169, 189] width 66 height 17
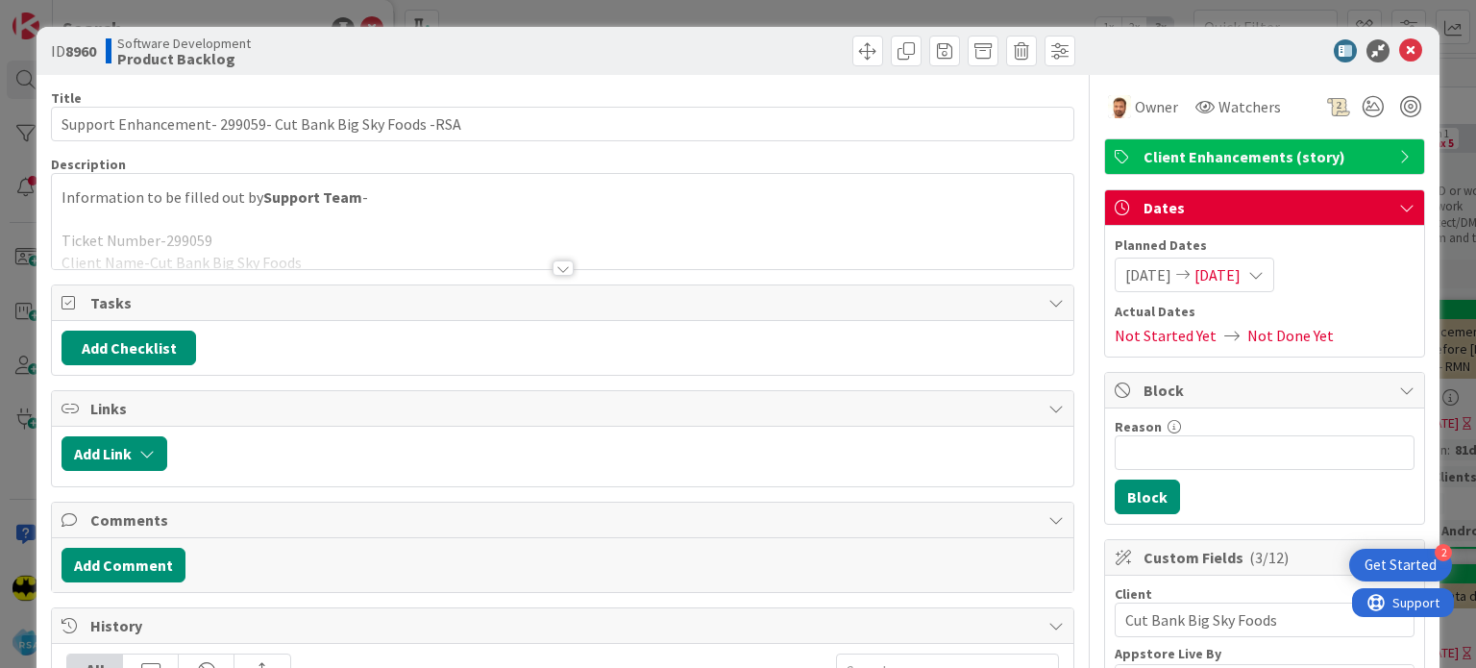
click at [527, 265] on div at bounding box center [562, 244] width 1020 height 49
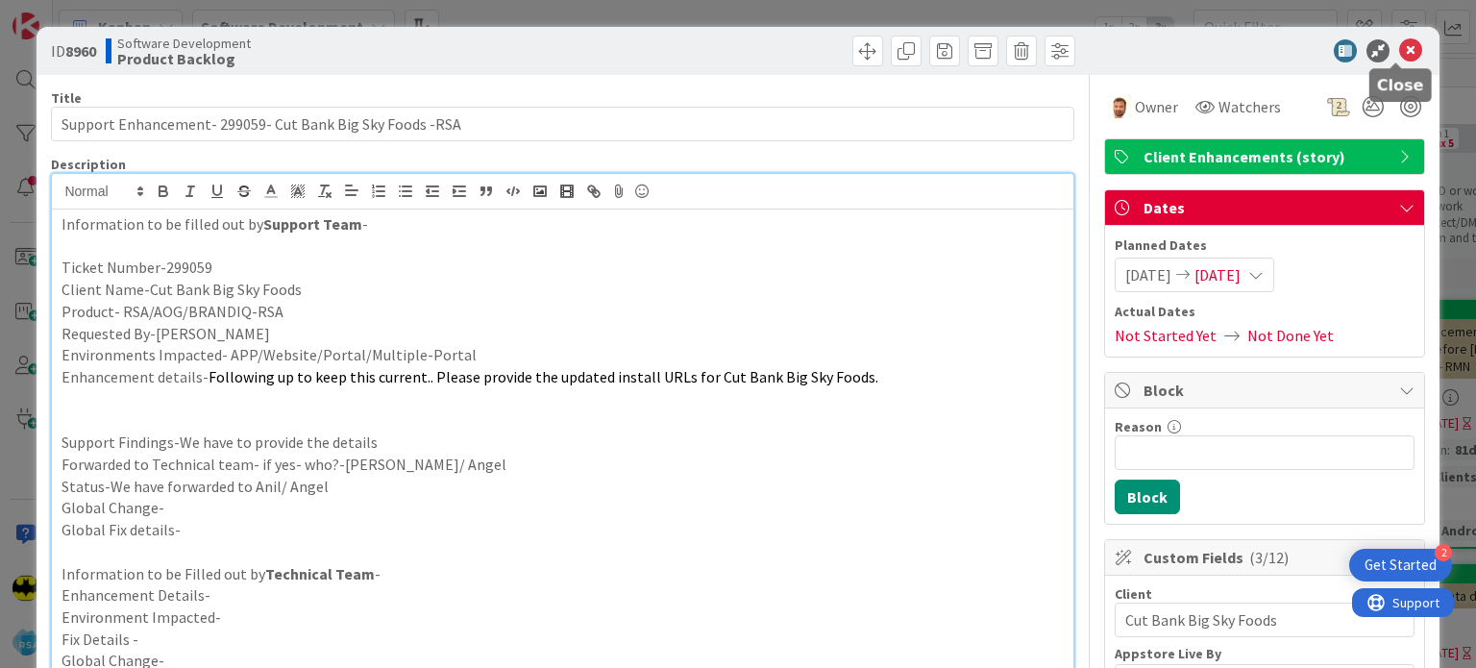
click at [1399, 59] on icon at bounding box center [1410, 50] width 23 height 23
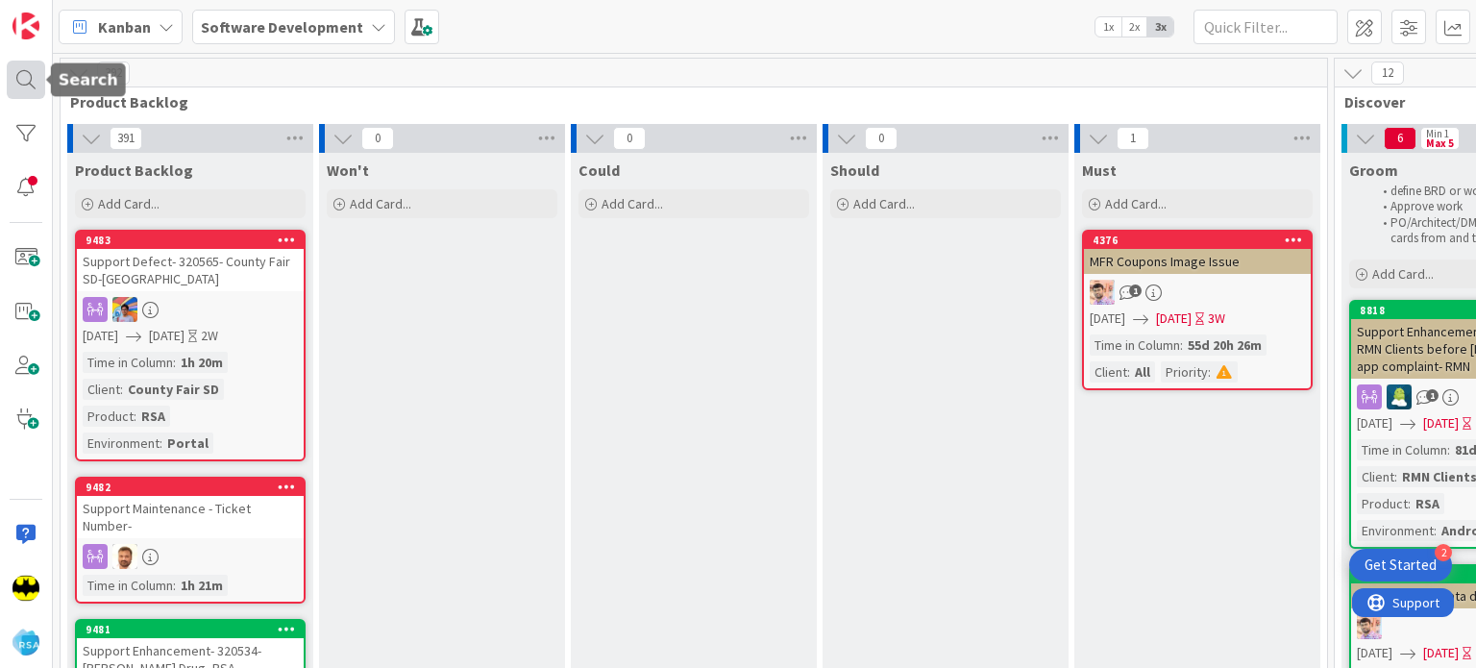
click at [19, 76] on div at bounding box center [26, 80] width 38 height 38
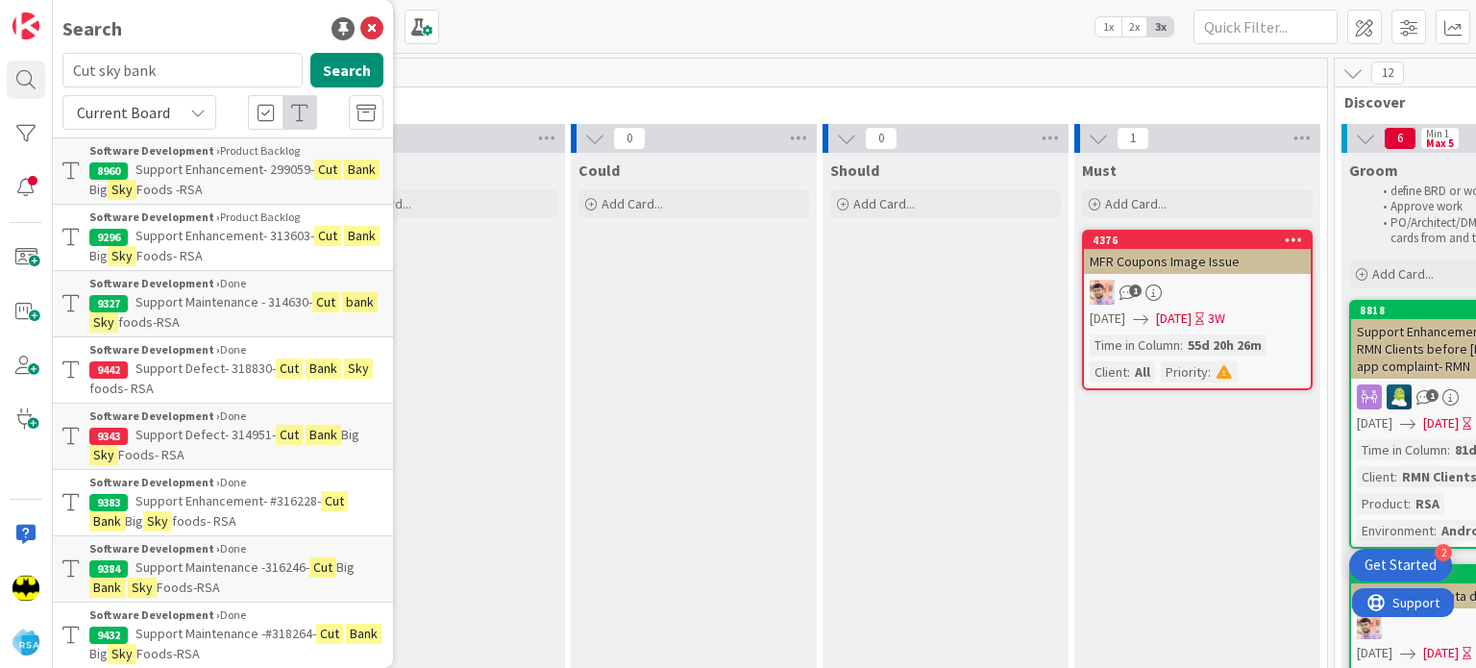
click at [287, 245] on p "Support Enhancement- 313603- Cut Bank Big Sky Foods- RSA" at bounding box center [236, 246] width 294 height 40
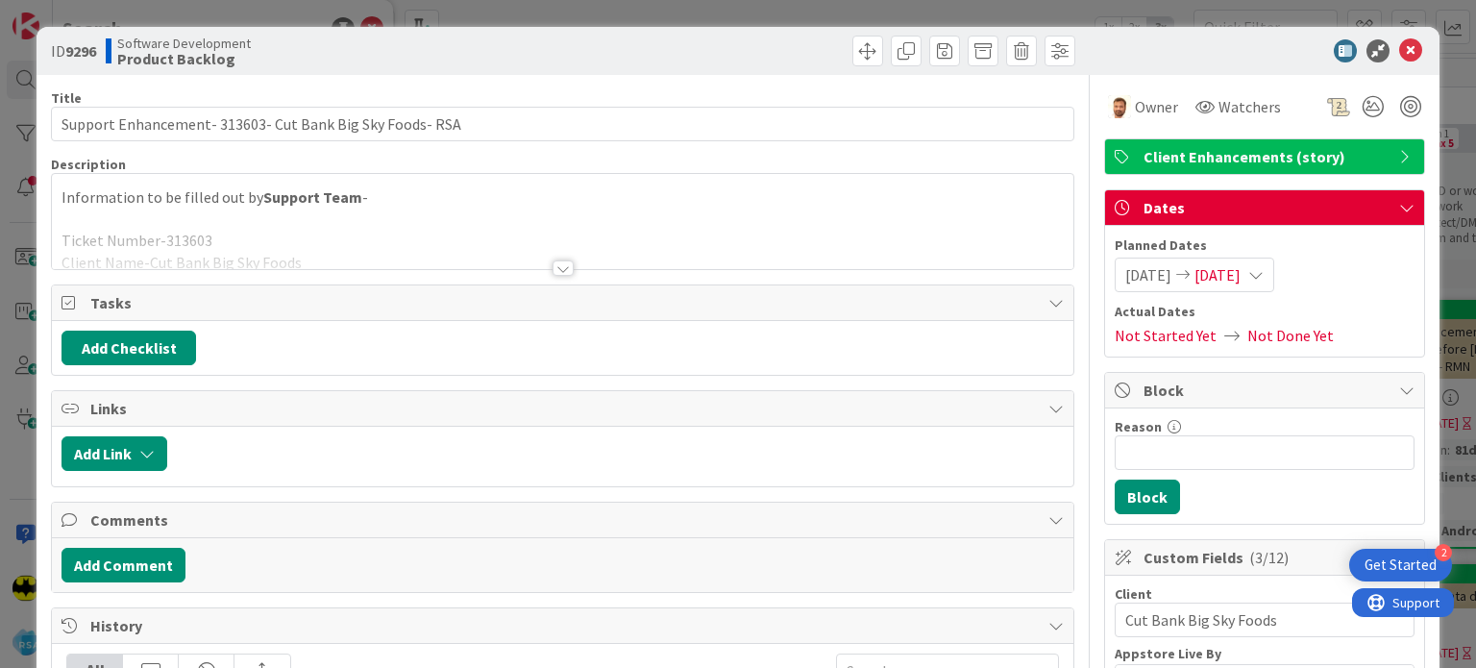
click at [557, 272] on div at bounding box center [562, 267] width 21 height 15
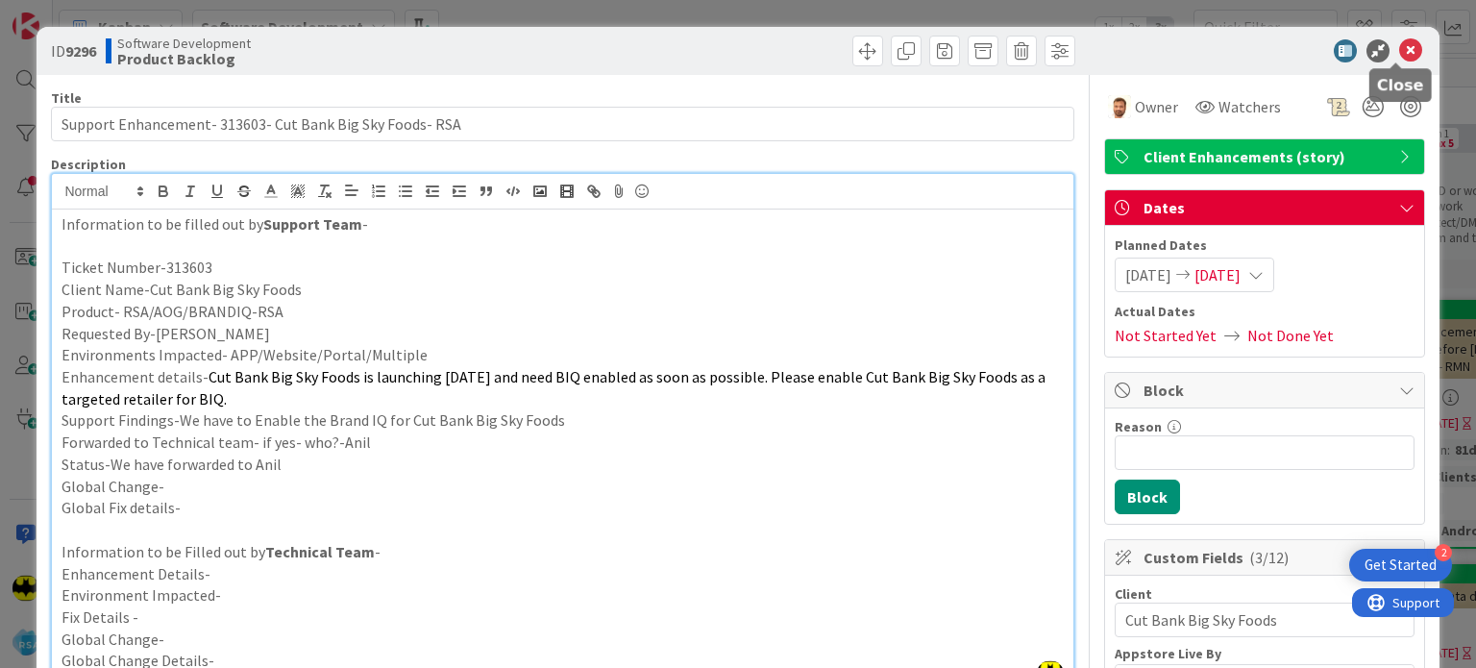
click at [1399, 52] on icon at bounding box center [1410, 50] width 23 height 23
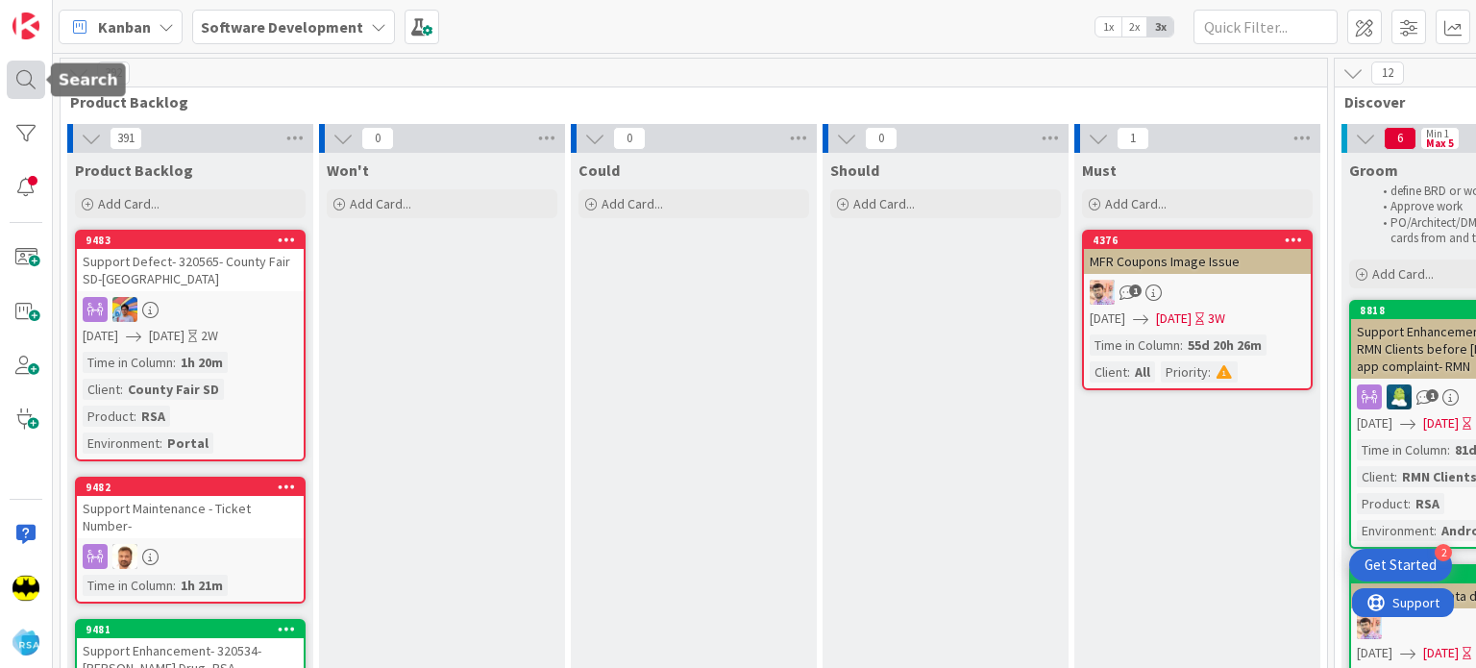
click at [35, 74] on div at bounding box center [26, 80] width 38 height 38
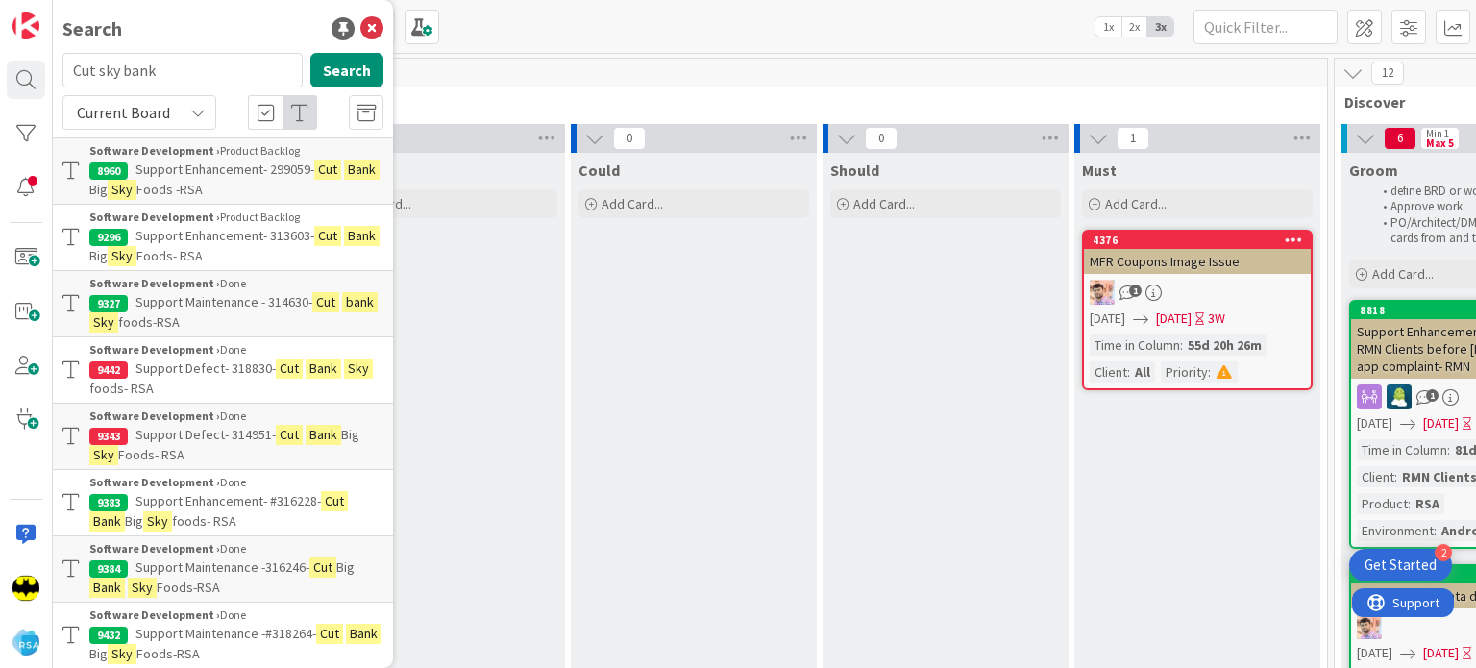
click at [215, 62] on input "Cut sky bank" at bounding box center [182, 70] width 240 height 35
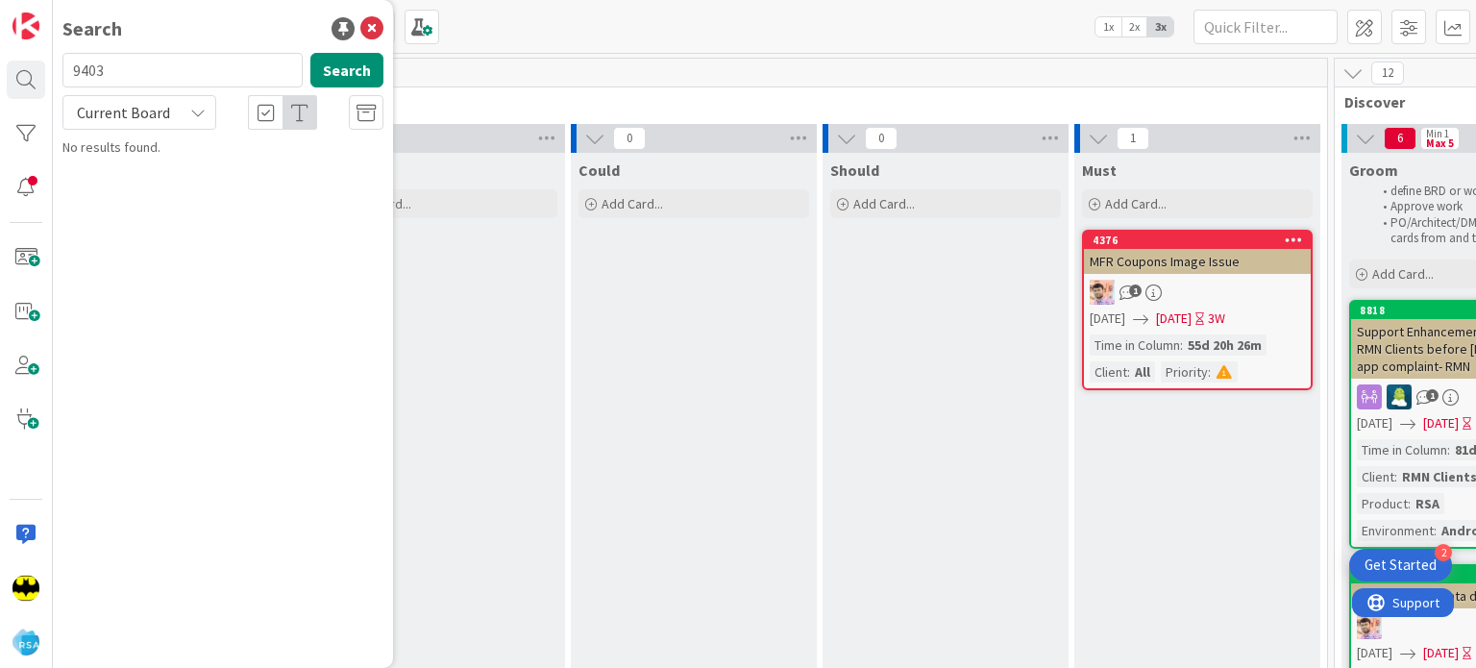
click at [242, 222] on div "Search 9403 Search Current Board No results found." at bounding box center [223, 334] width 340 height 668
click at [246, 68] on input "9403" at bounding box center [182, 70] width 240 height 35
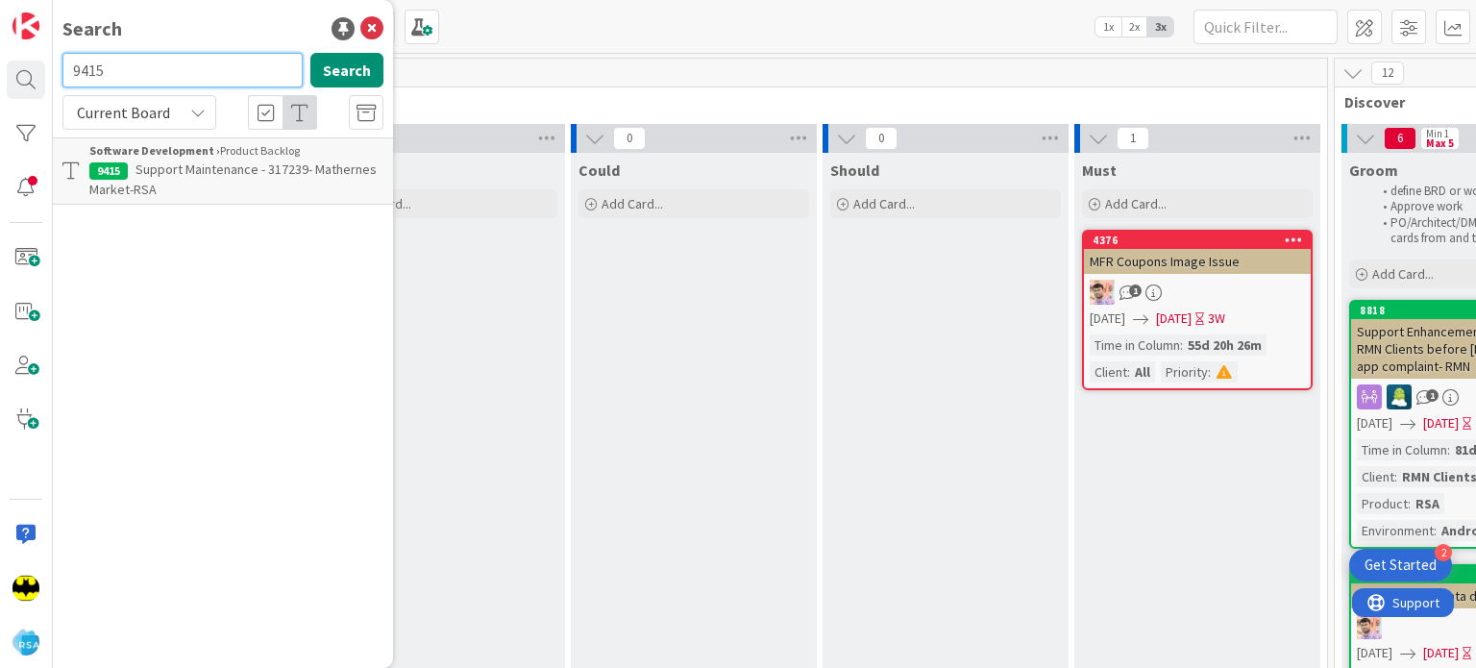
click at [204, 62] on input "9415" at bounding box center [182, 70] width 240 height 35
type input "9187"
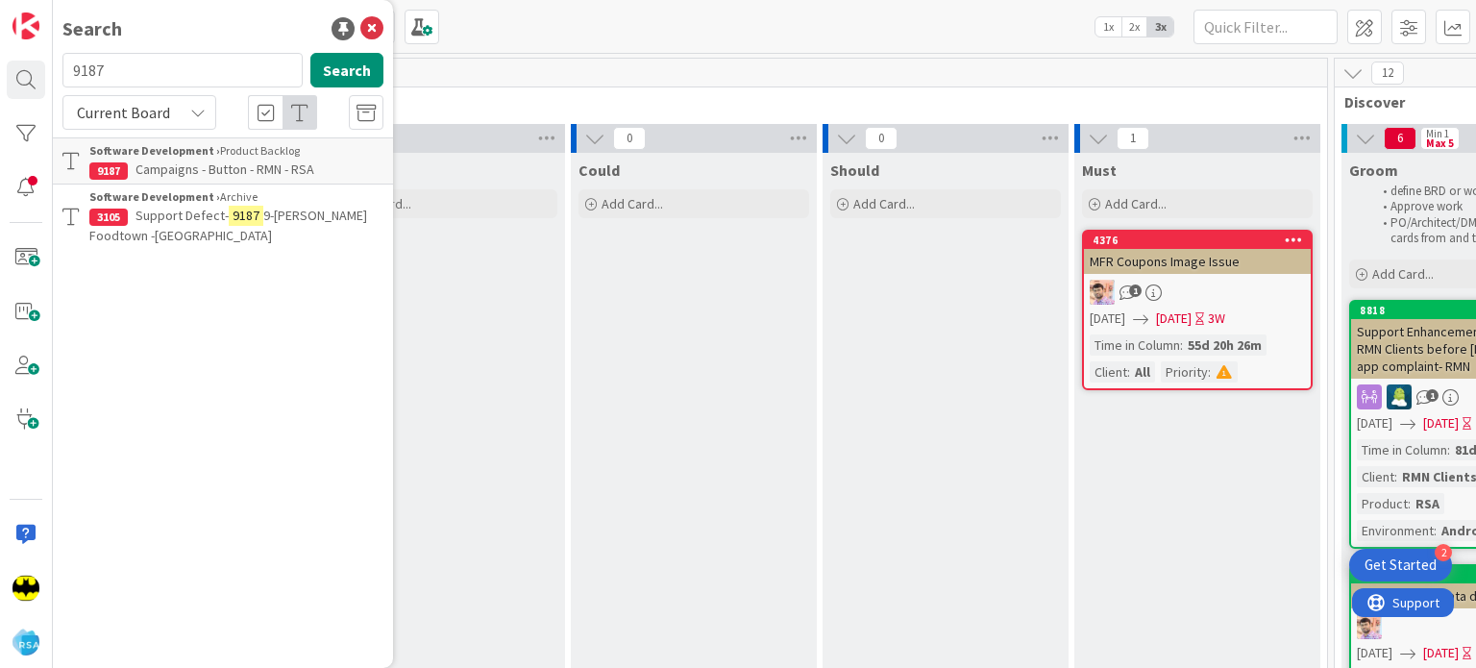
click at [288, 178] on p "Campaigns - Button - RMN - RSA" at bounding box center [236, 169] width 294 height 20
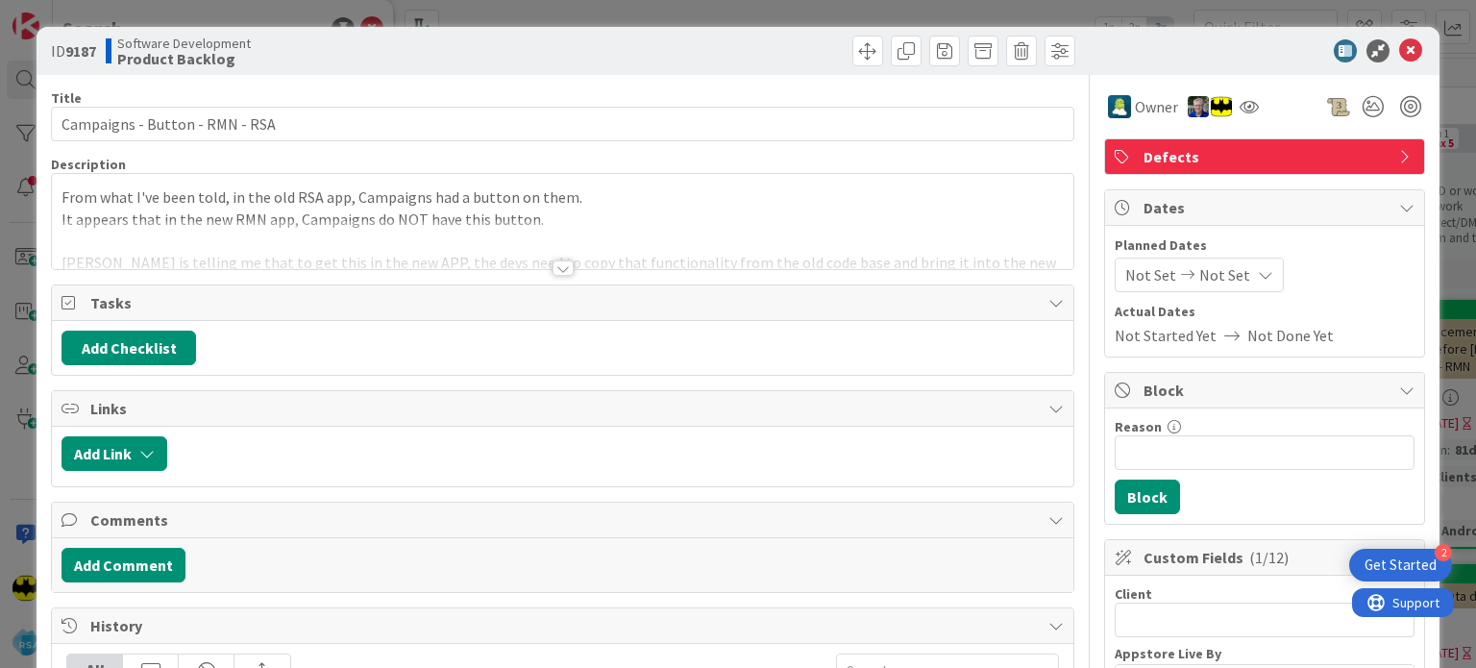
click at [552, 263] on div at bounding box center [562, 267] width 21 height 15
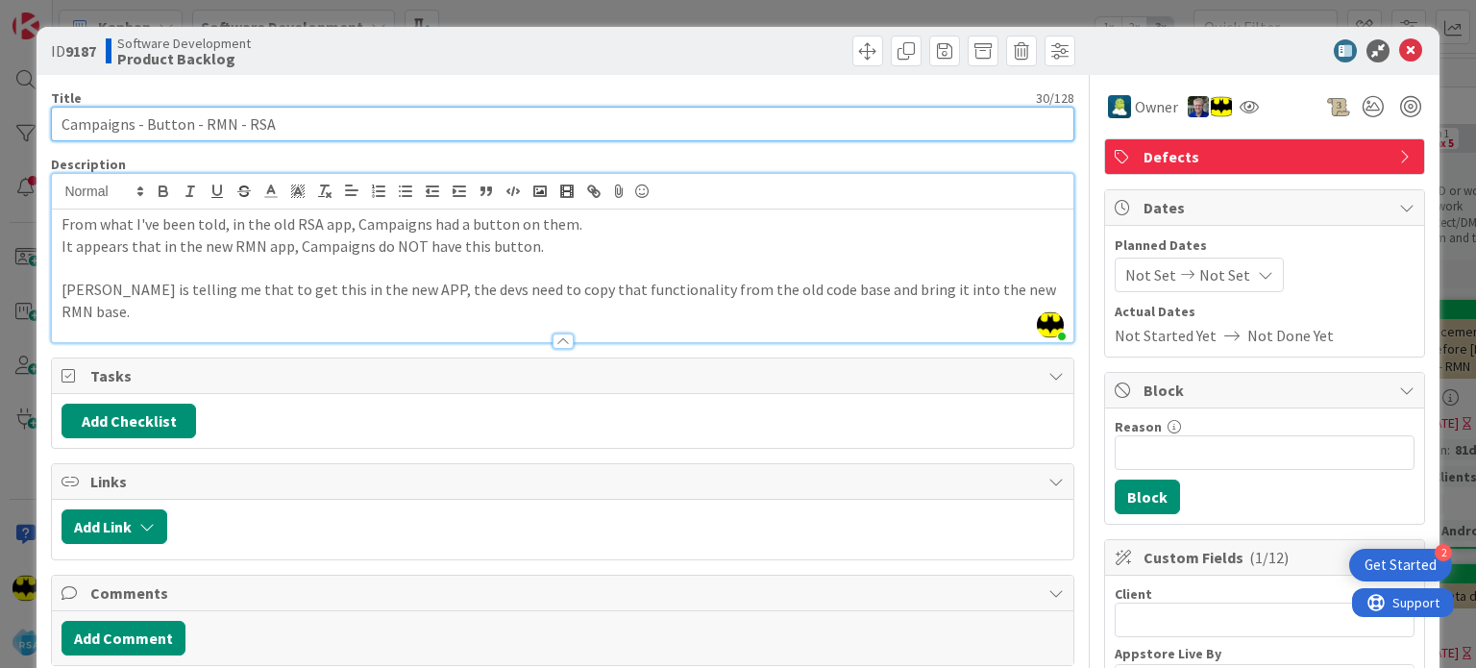
drag, startPoint x: 226, startPoint y: 124, endPoint x: 57, endPoint y: 125, distance: 169.1
click at [57, 125] on input "Campaigns - Button - RMN - RSA" at bounding box center [562, 124] width 1022 height 35
